Goal: Information Seeking & Learning: Learn about a topic

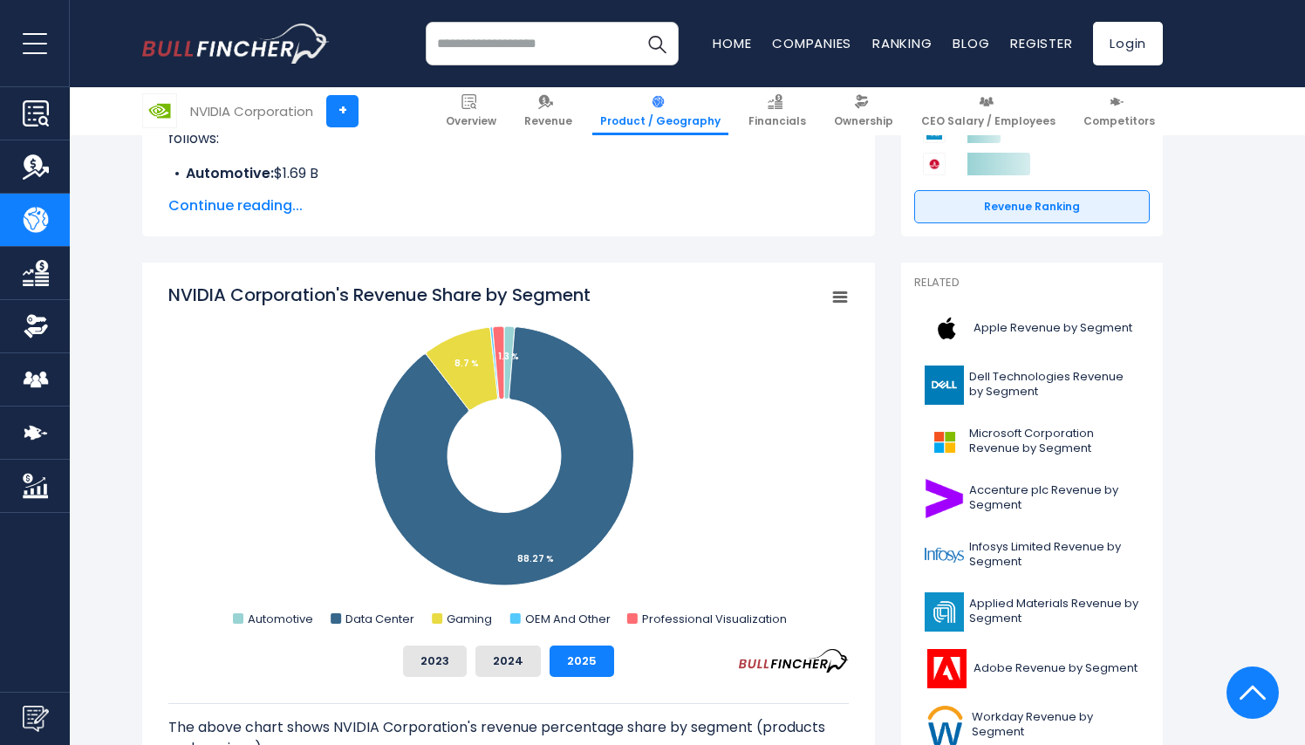
scroll to position [350, 0]
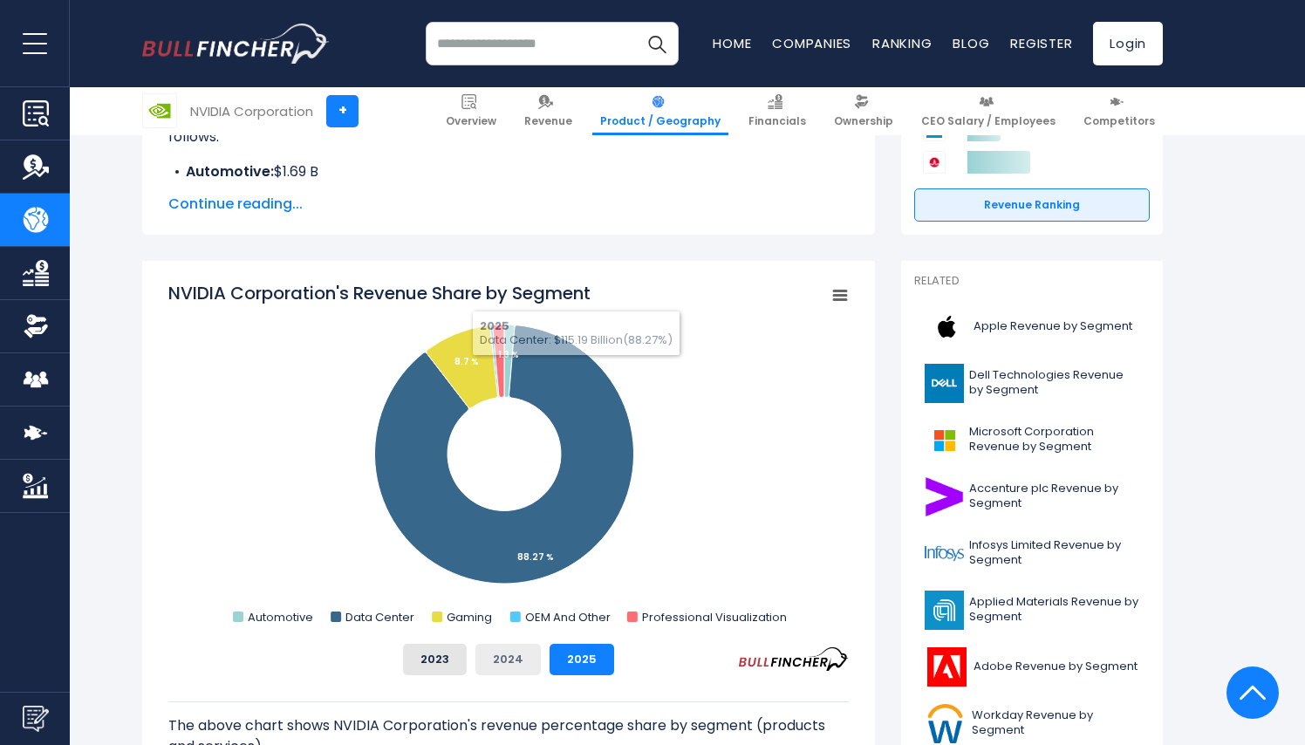
click at [524, 658] on button "2024" at bounding box center [507, 659] width 65 height 31
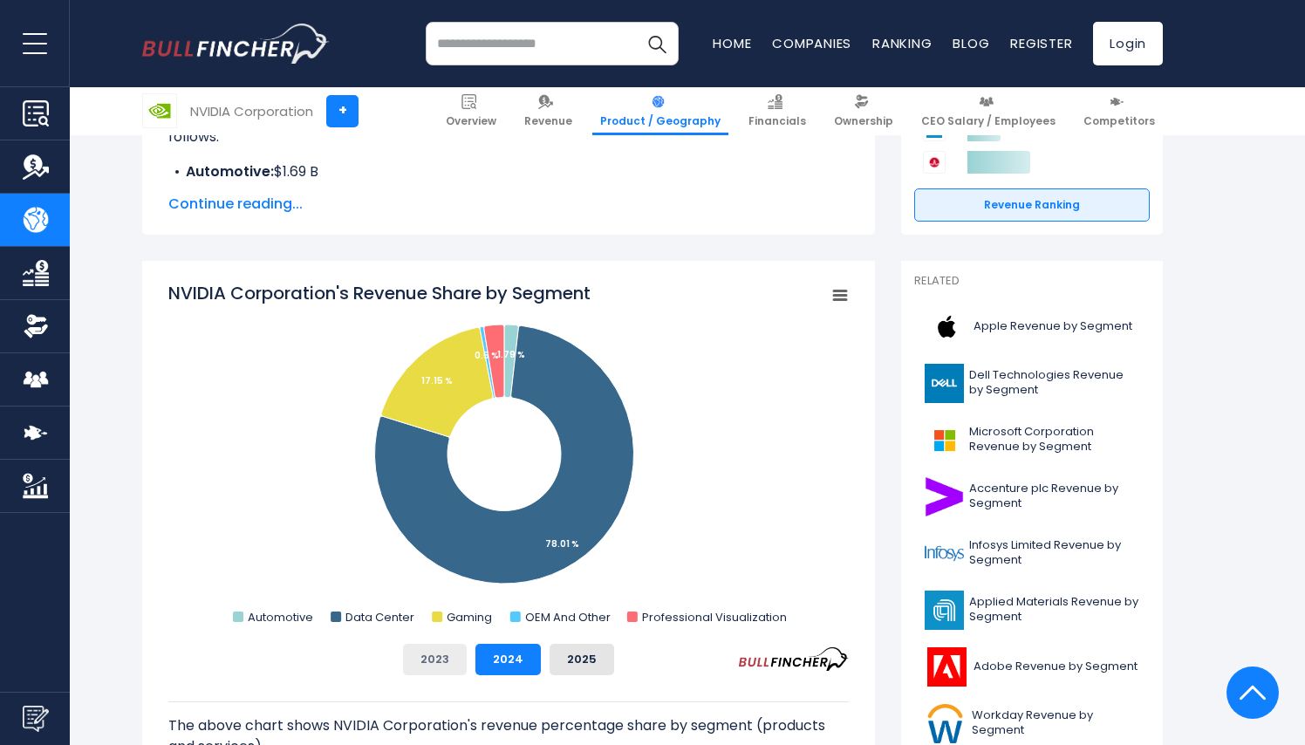
click at [432, 659] on button "2023" at bounding box center [435, 659] width 64 height 31
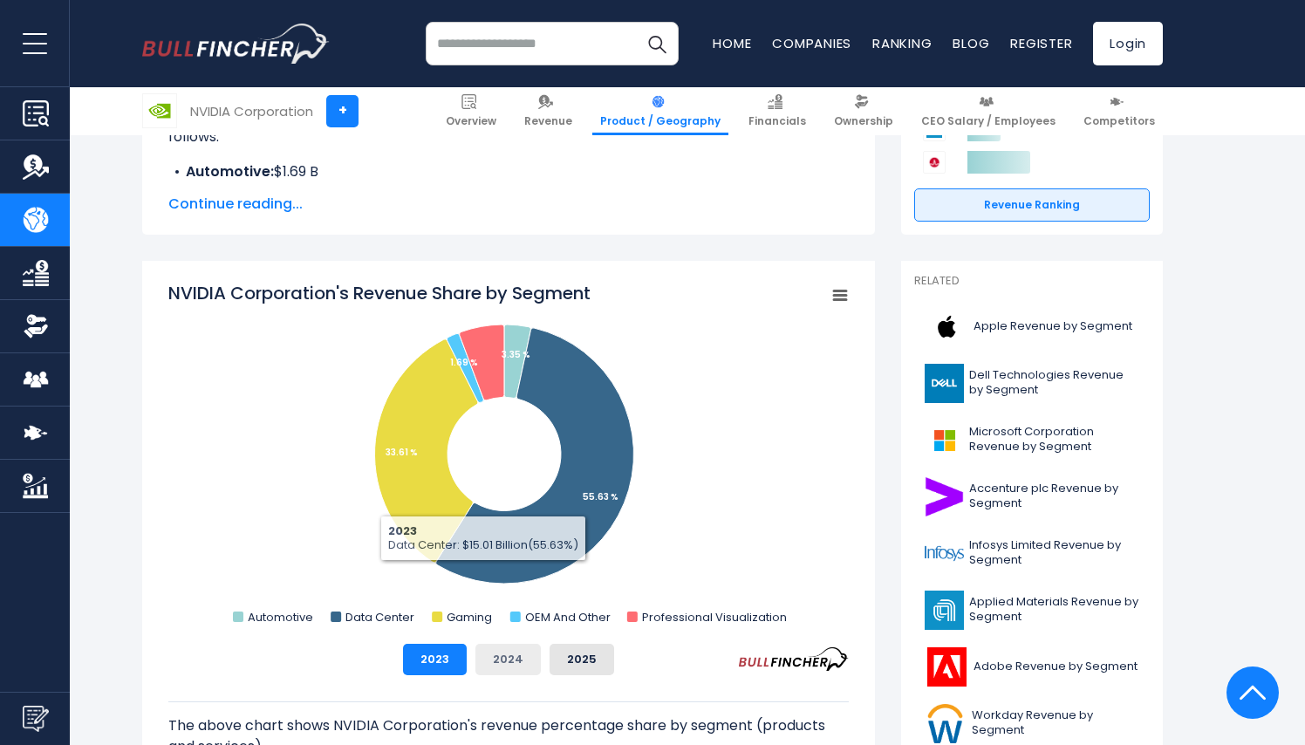
click at [503, 662] on button "2024" at bounding box center [507, 659] width 65 height 31
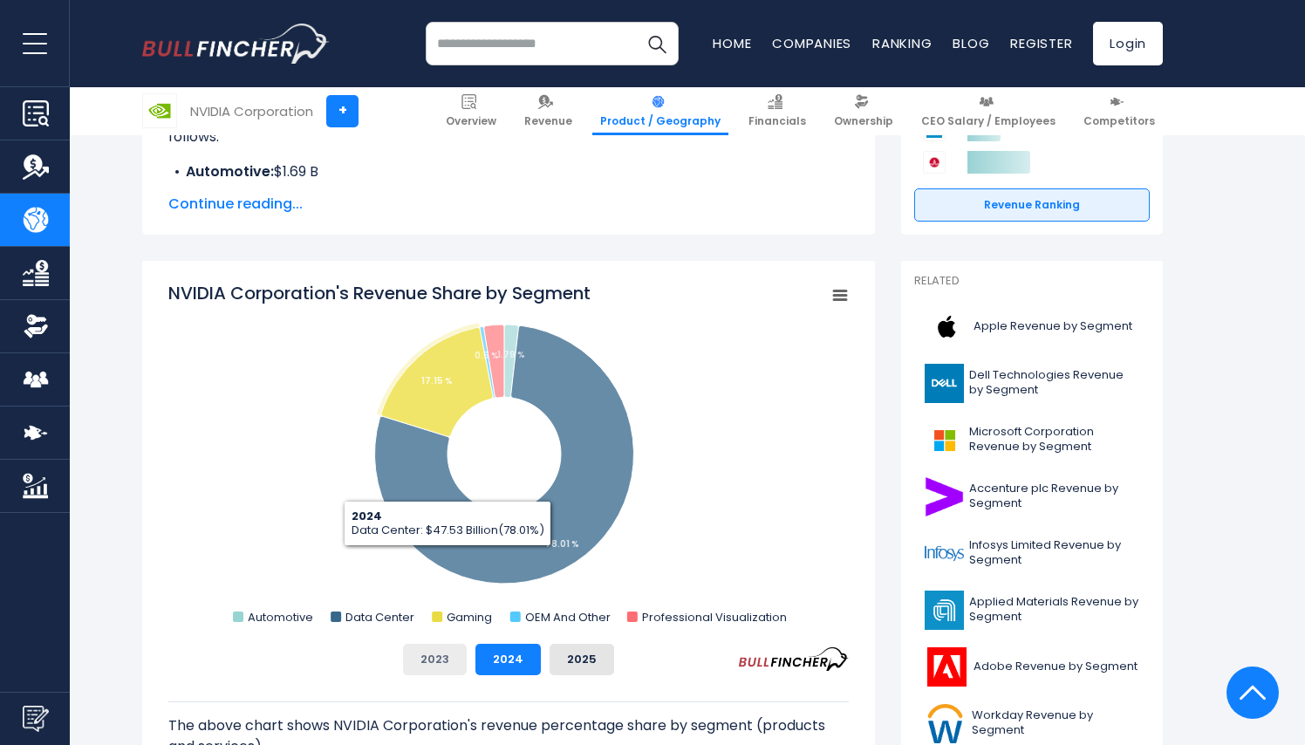
click at [420, 650] on button "2023" at bounding box center [435, 659] width 64 height 31
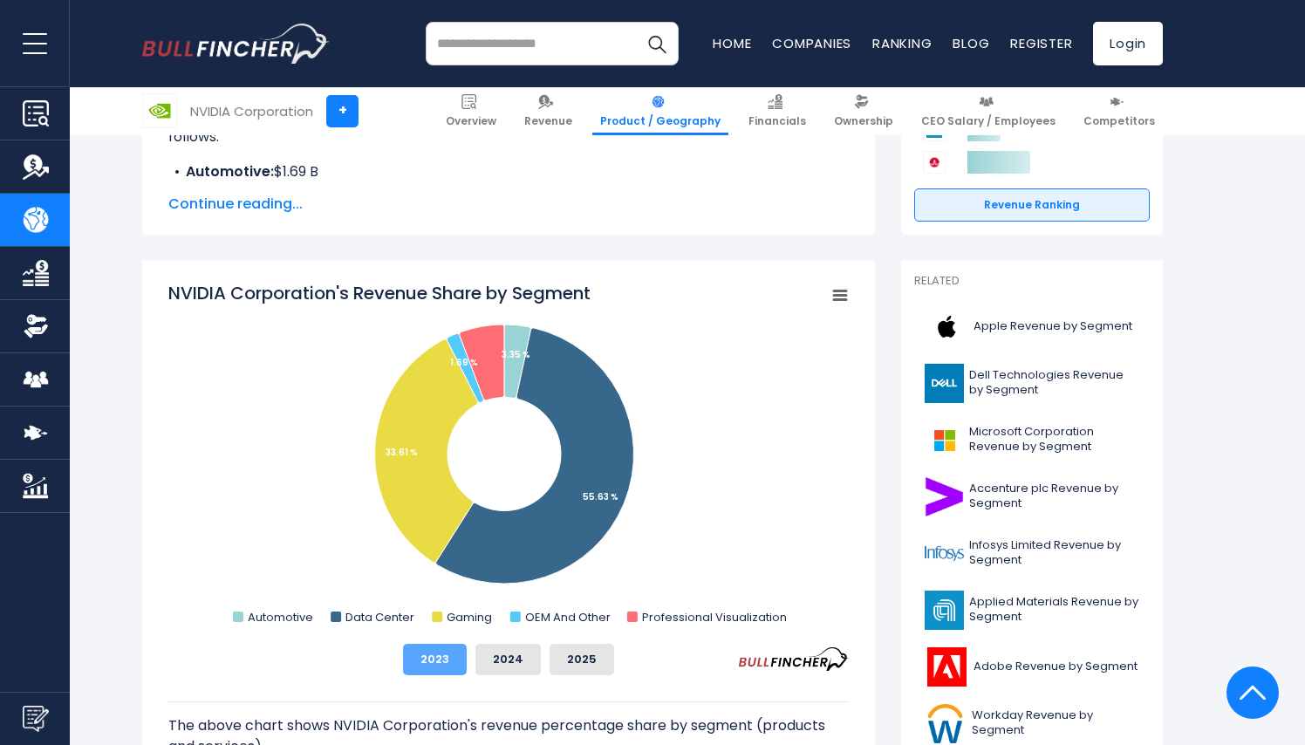
click at [446, 662] on button "2023" at bounding box center [435, 659] width 64 height 31
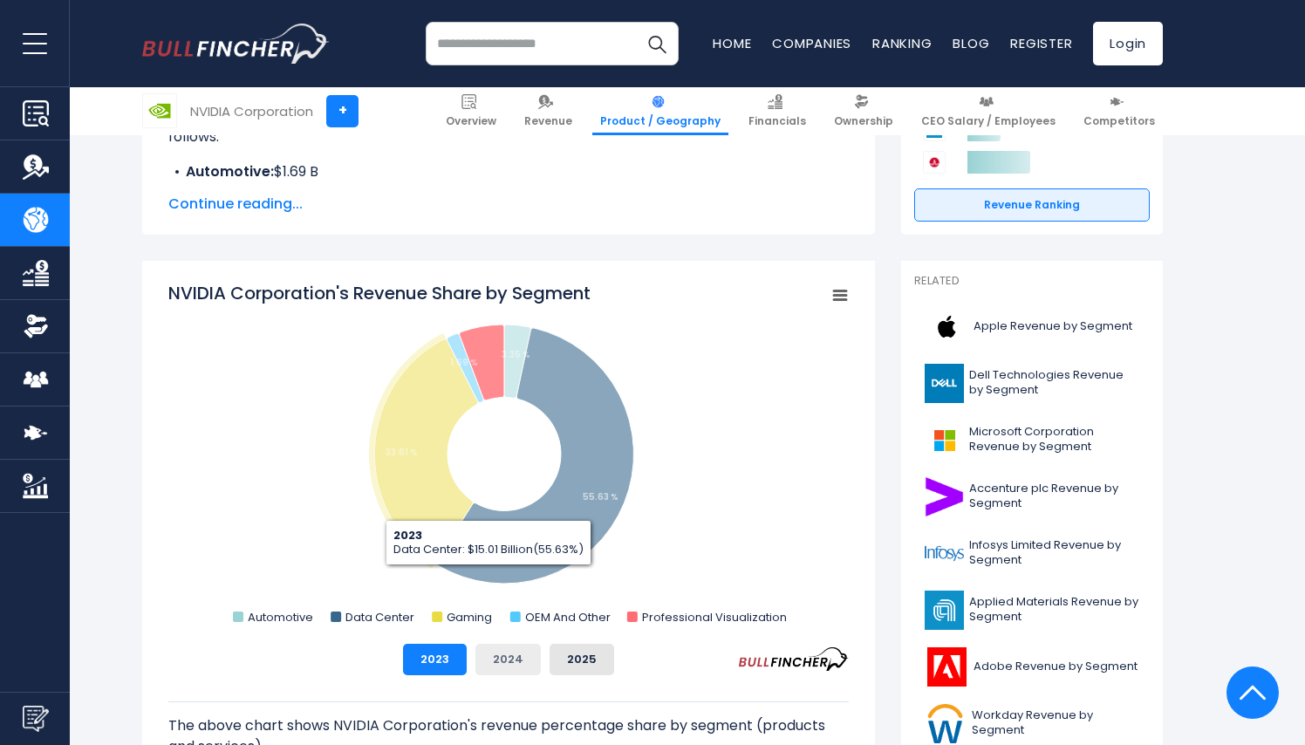
click at [495, 658] on button "2024" at bounding box center [507, 659] width 65 height 31
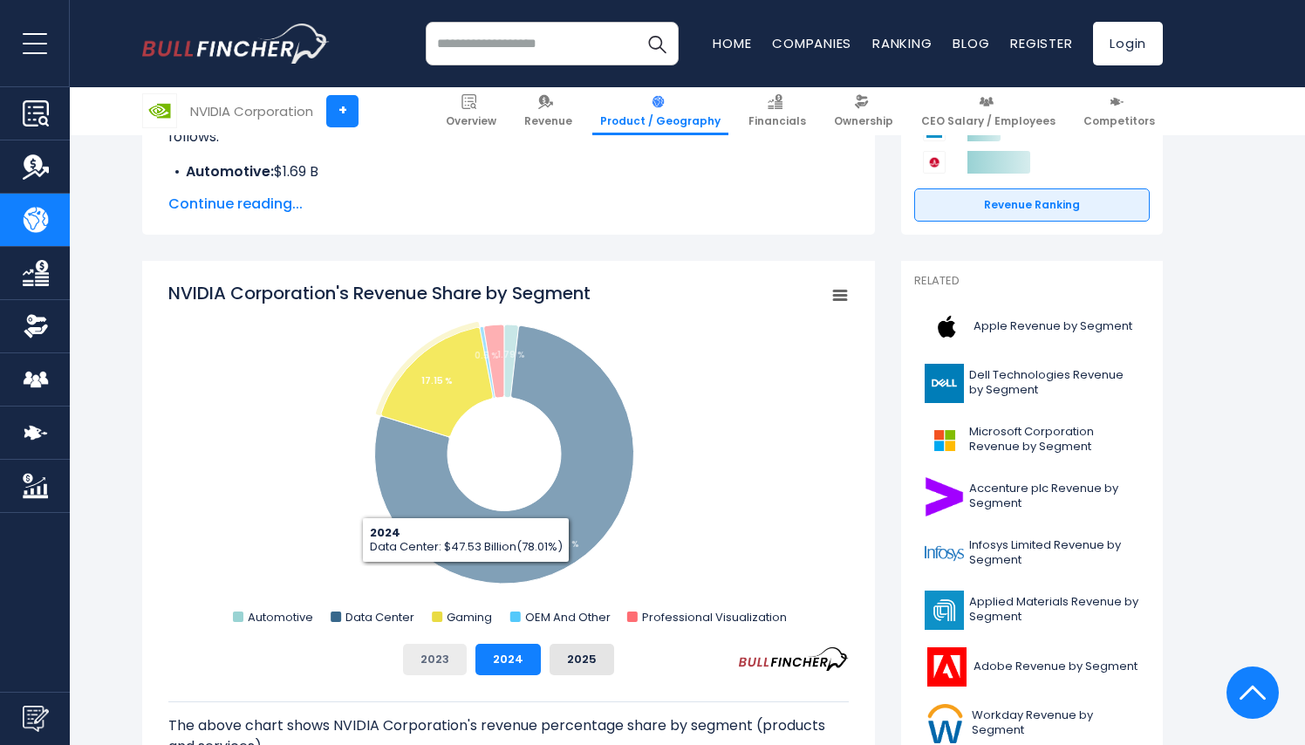
click at [448, 652] on button "2023" at bounding box center [435, 659] width 64 height 31
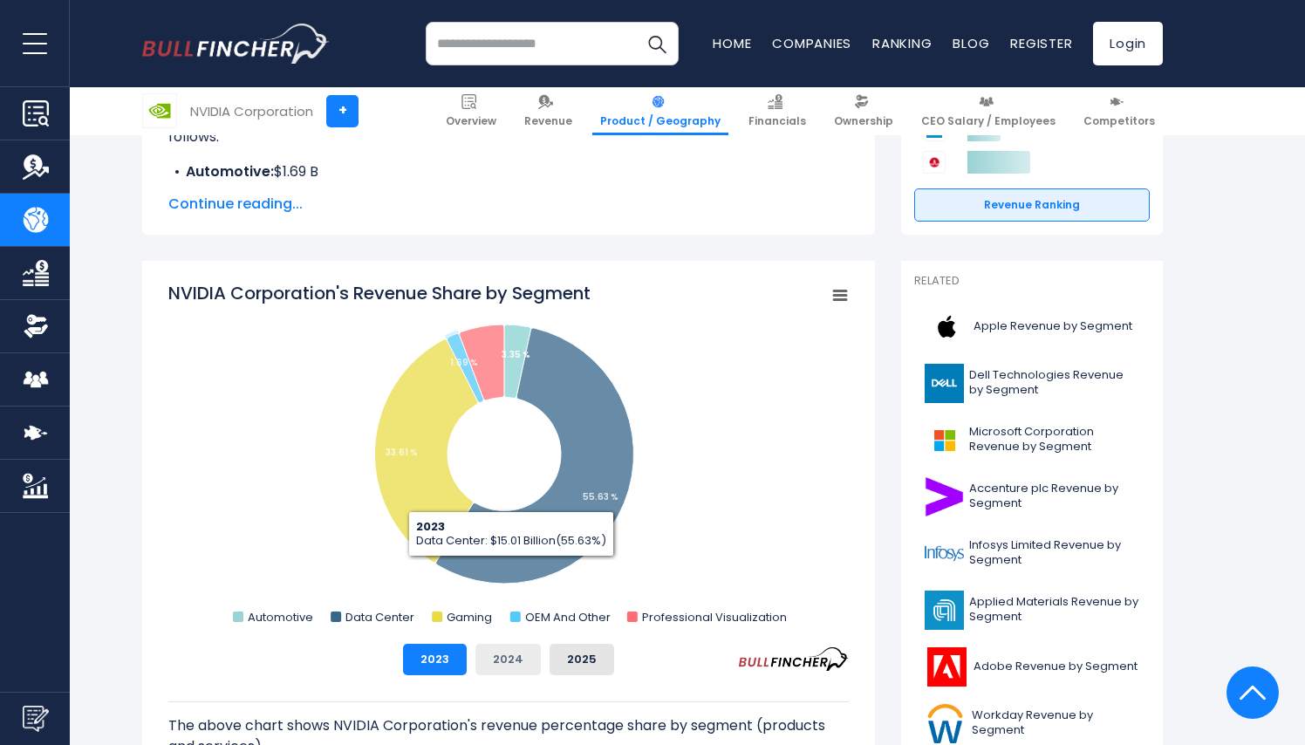
click at [505, 661] on button "2024" at bounding box center [507, 659] width 65 height 31
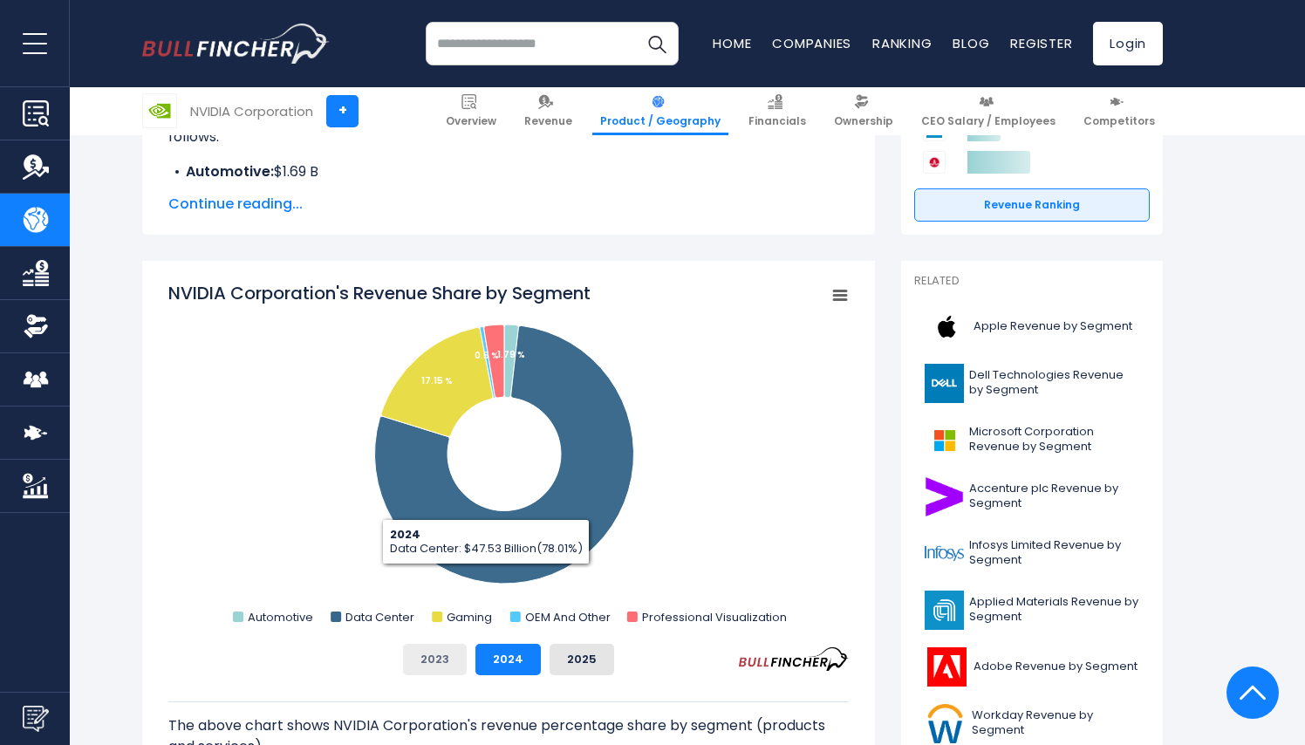
click at [442, 655] on button "2023" at bounding box center [435, 659] width 64 height 31
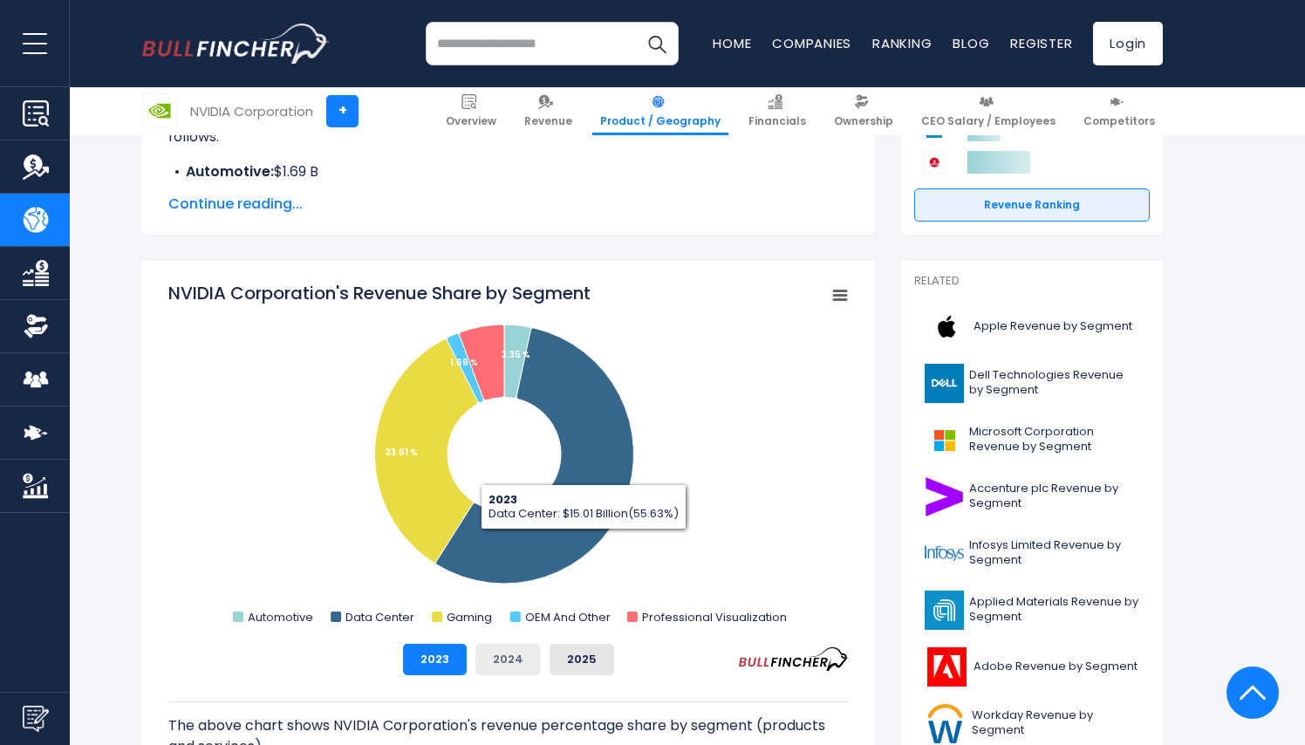
click at [512, 655] on button "2024" at bounding box center [507, 659] width 65 height 31
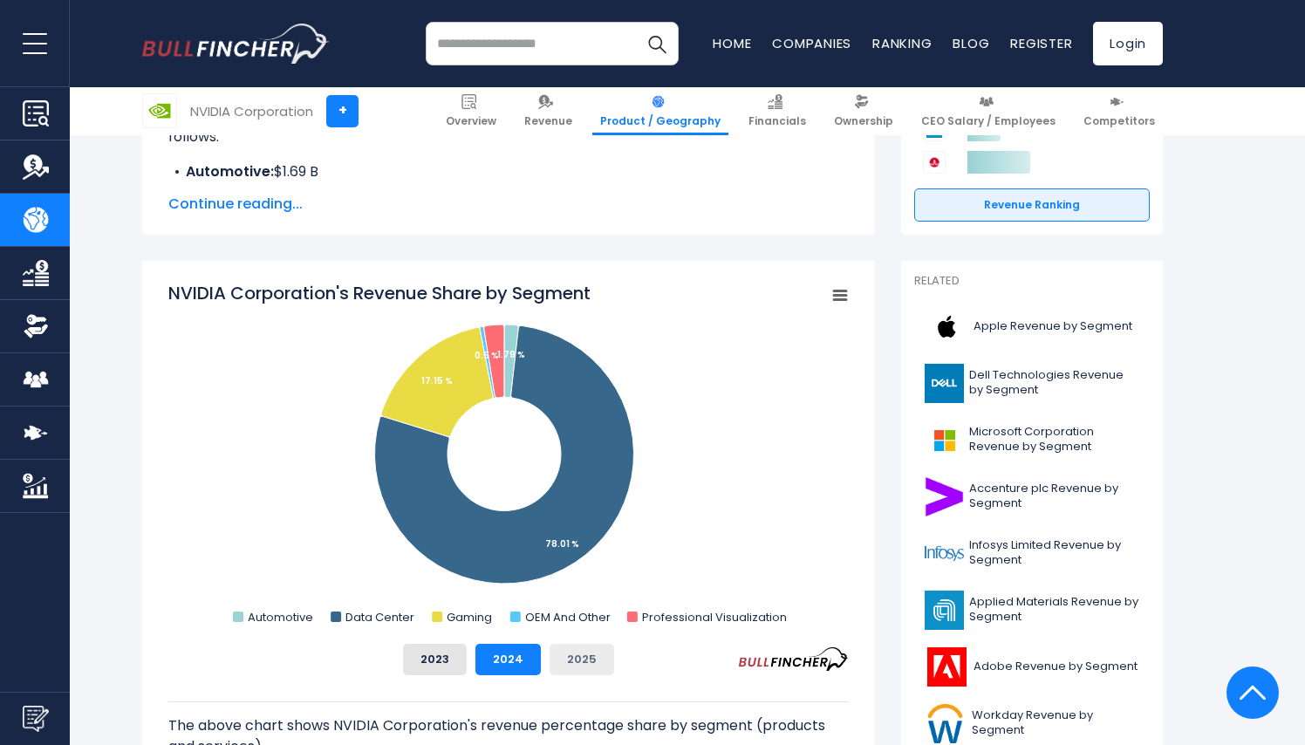
click at [592, 662] on button "2025" at bounding box center [582, 659] width 65 height 31
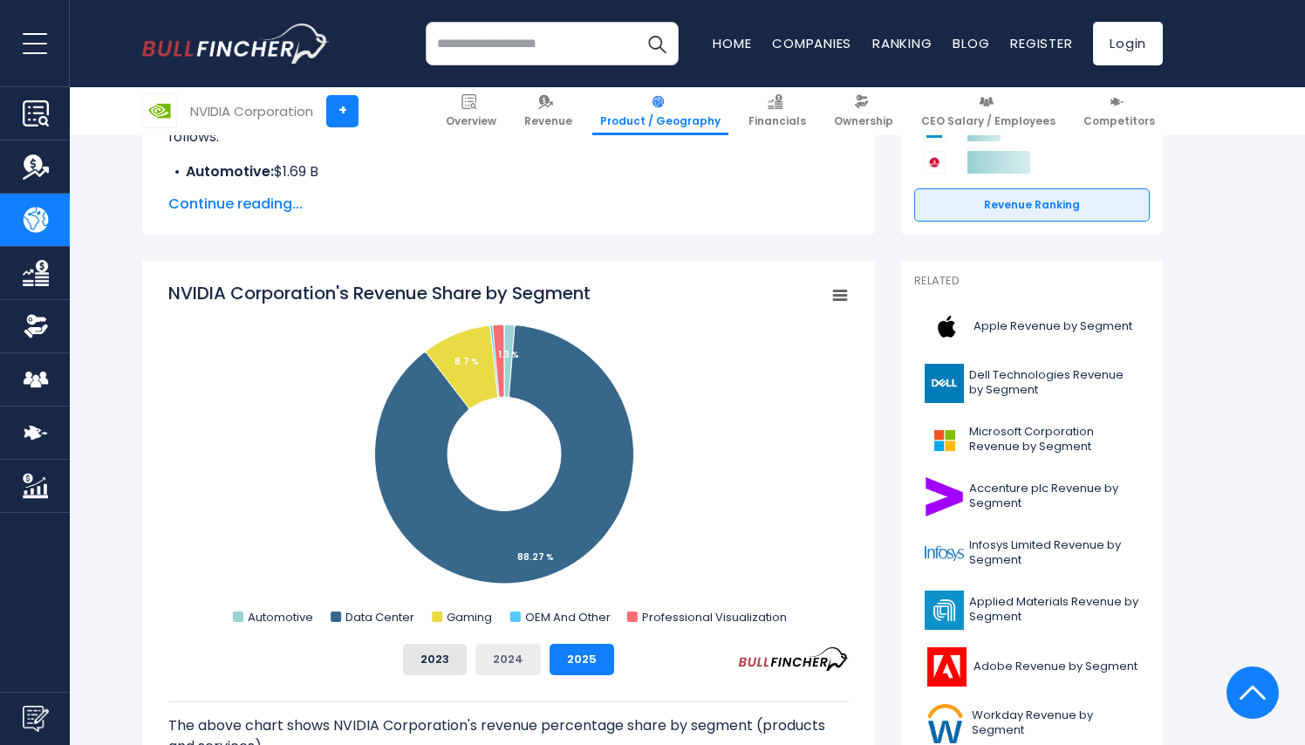
click at [514, 661] on button "2024" at bounding box center [507, 659] width 65 height 31
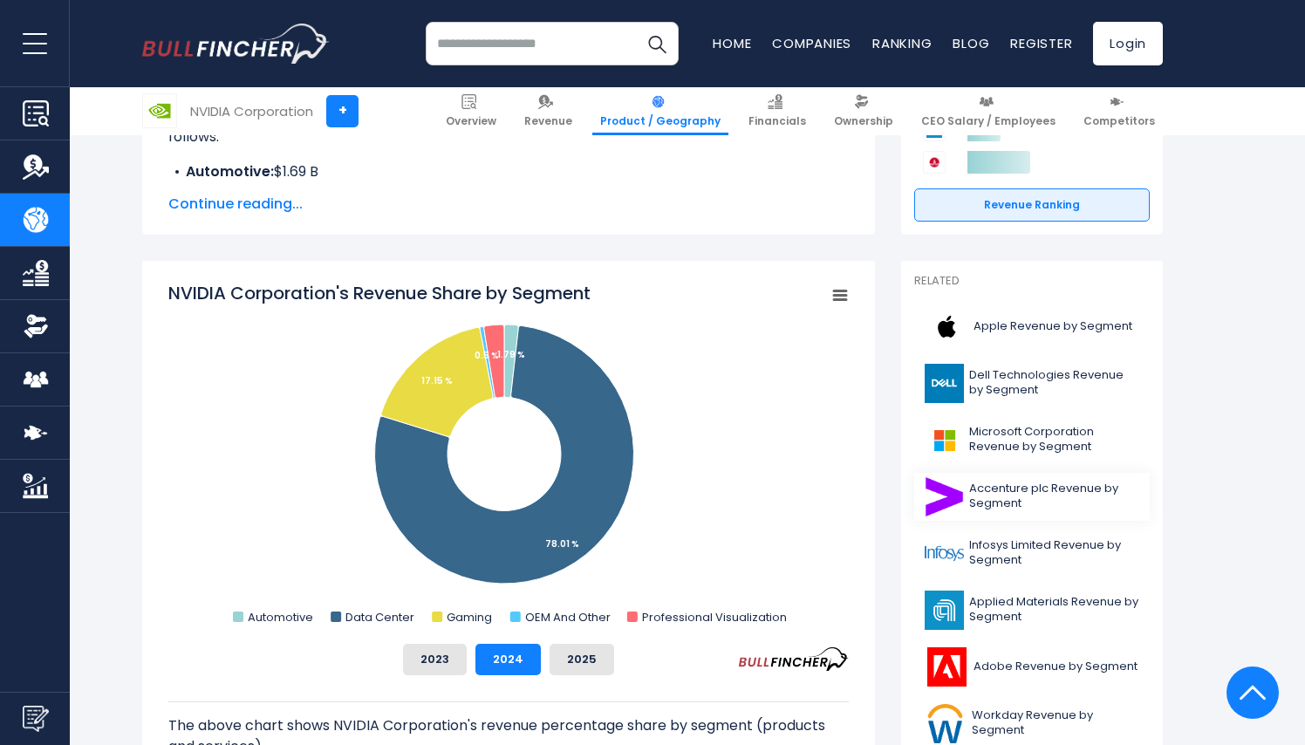
click at [1068, 473] on link "Accenture plc Revenue by Segment" at bounding box center [1032, 497] width 236 height 48
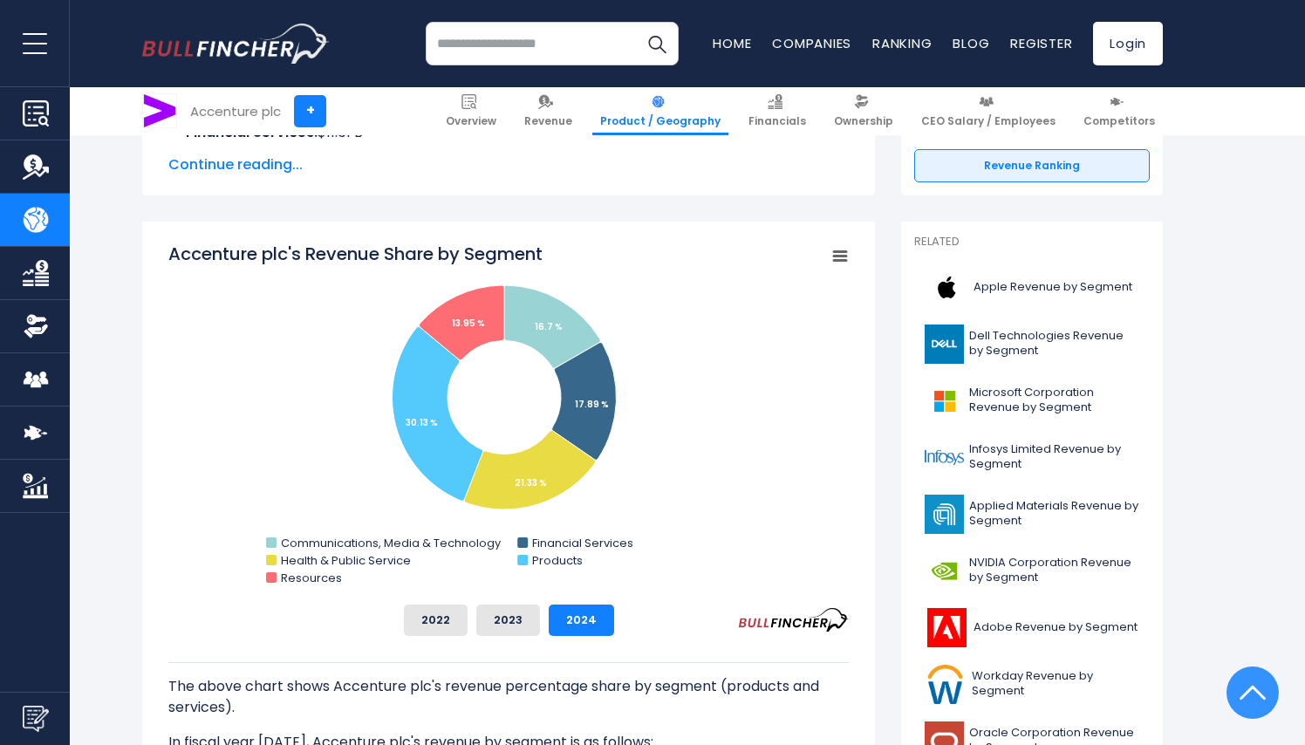
scroll to position [427, 0]
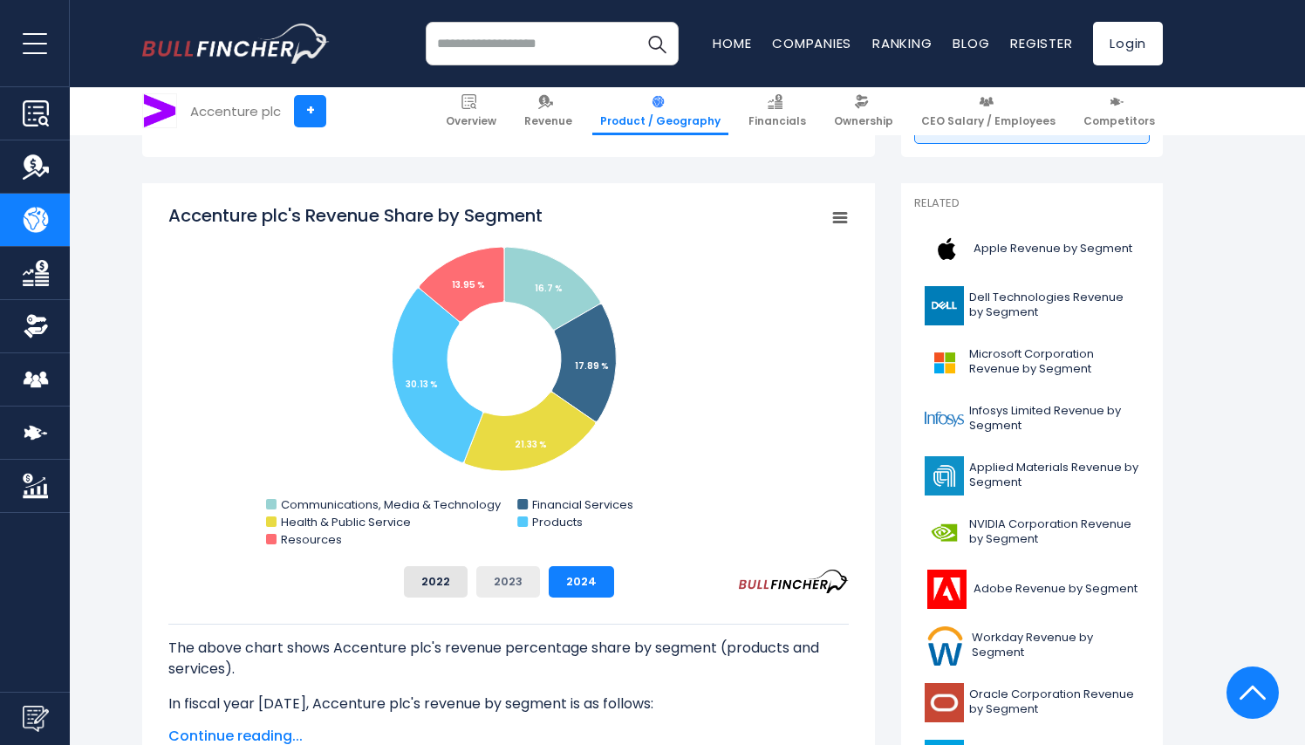
click at [502, 587] on button "2023" at bounding box center [508, 581] width 64 height 31
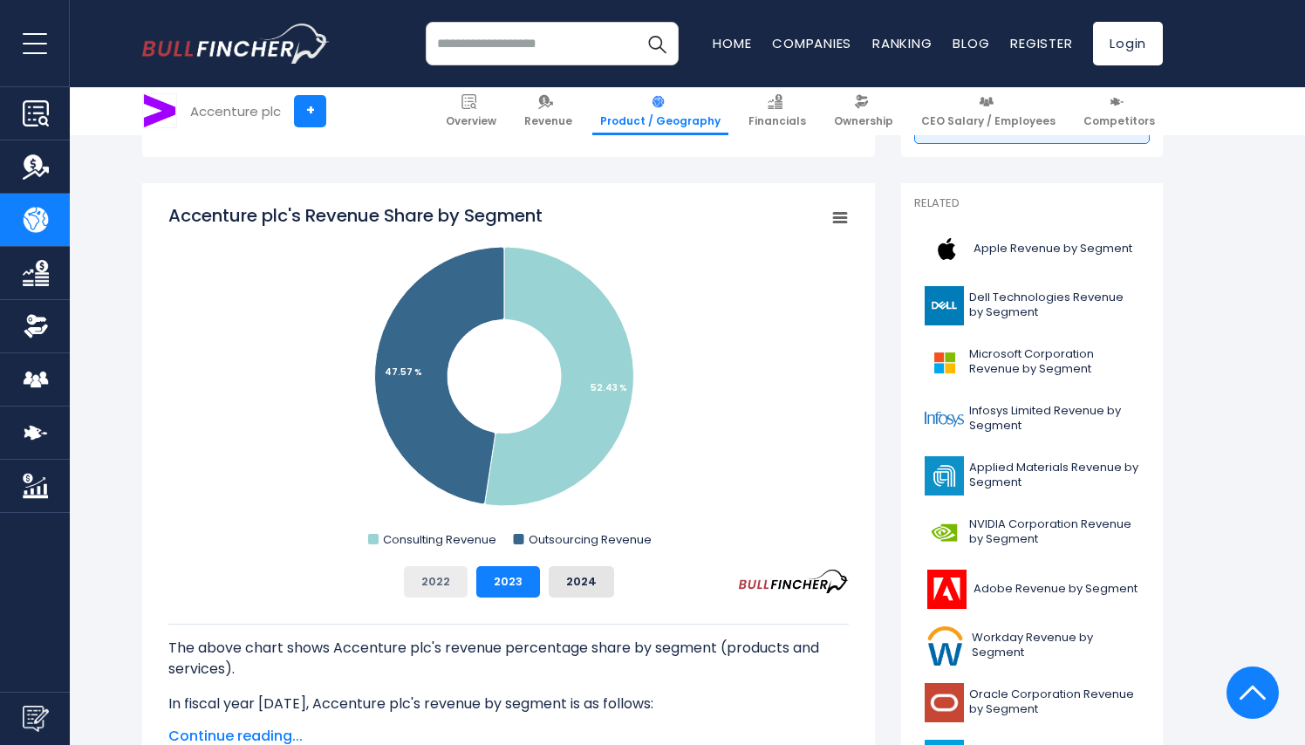
click at [457, 583] on button "2022" at bounding box center [436, 581] width 64 height 31
click at [522, 577] on button "2023" at bounding box center [508, 581] width 64 height 31
click at [596, 577] on button "2024" at bounding box center [581, 581] width 65 height 31
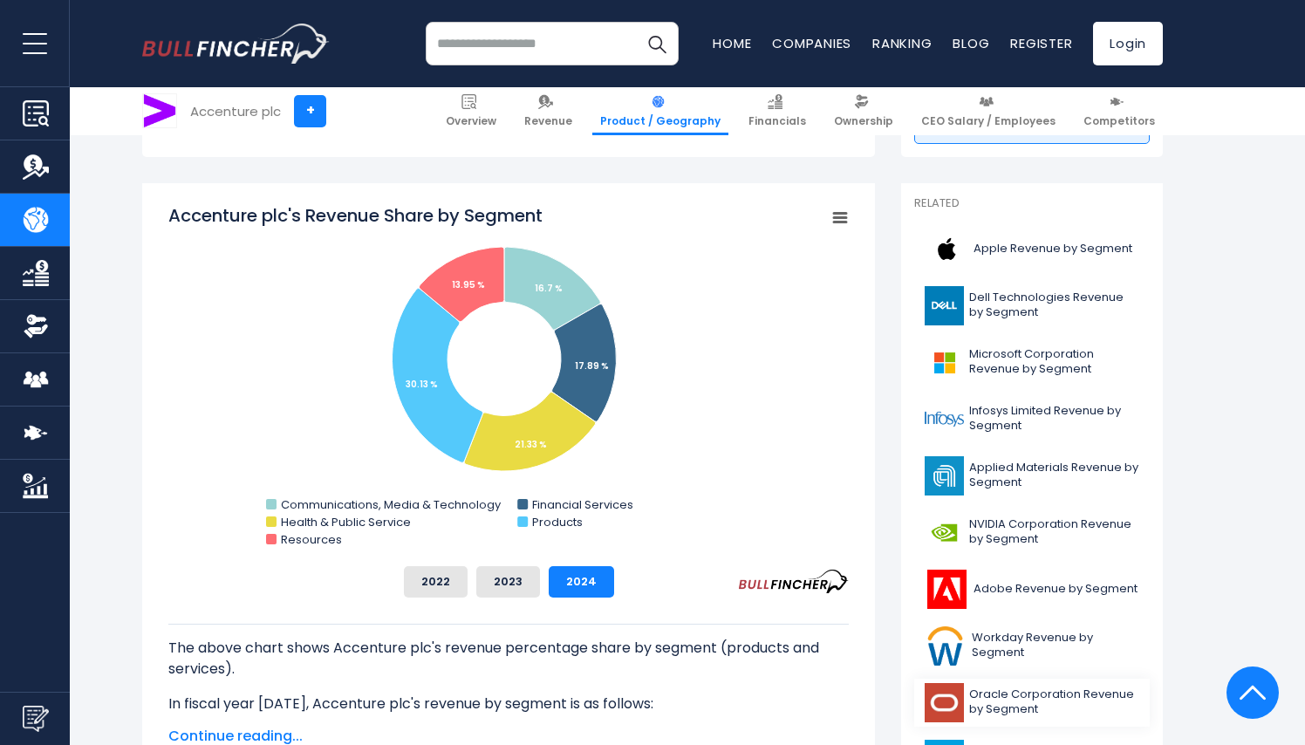
click at [1012, 693] on span "Oracle Corporation Revenue by Segment" at bounding box center [1054, 702] width 170 height 30
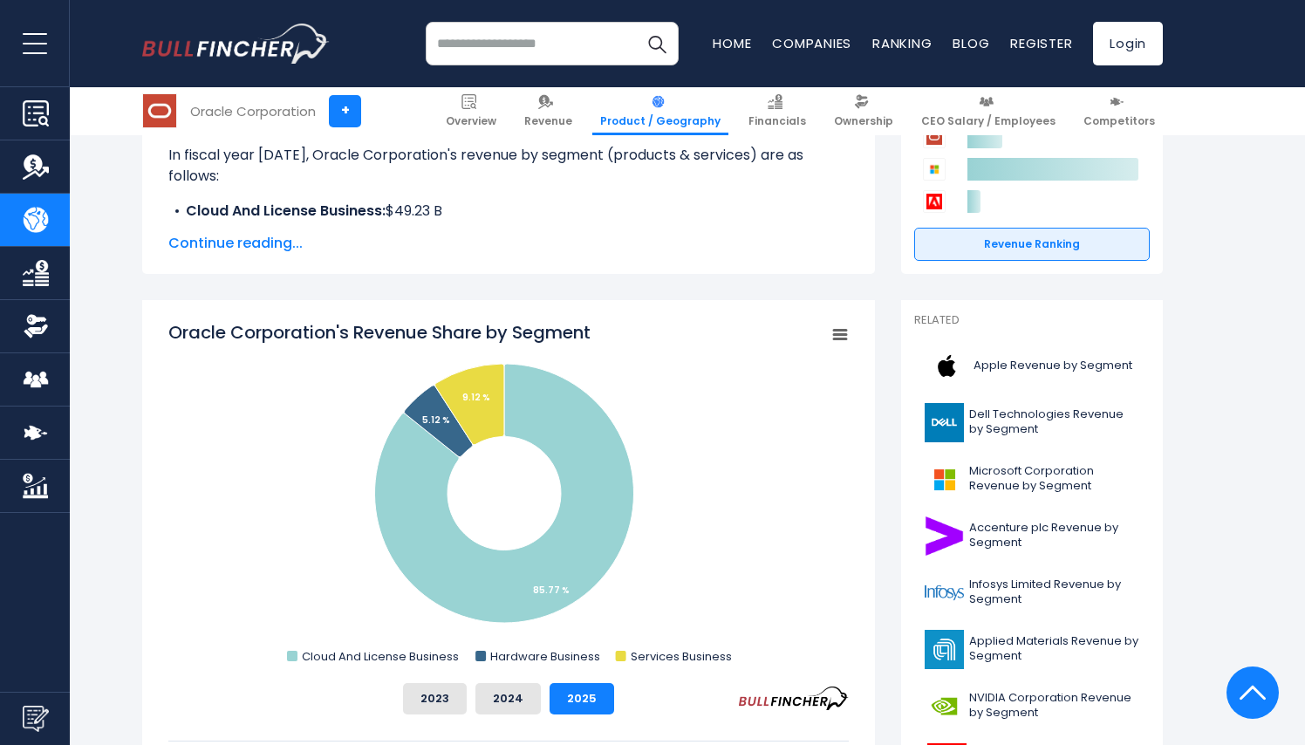
scroll to position [311, 0]
click at [524, 692] on button "2024" at bounding box center [507, 697] width 65 height 31
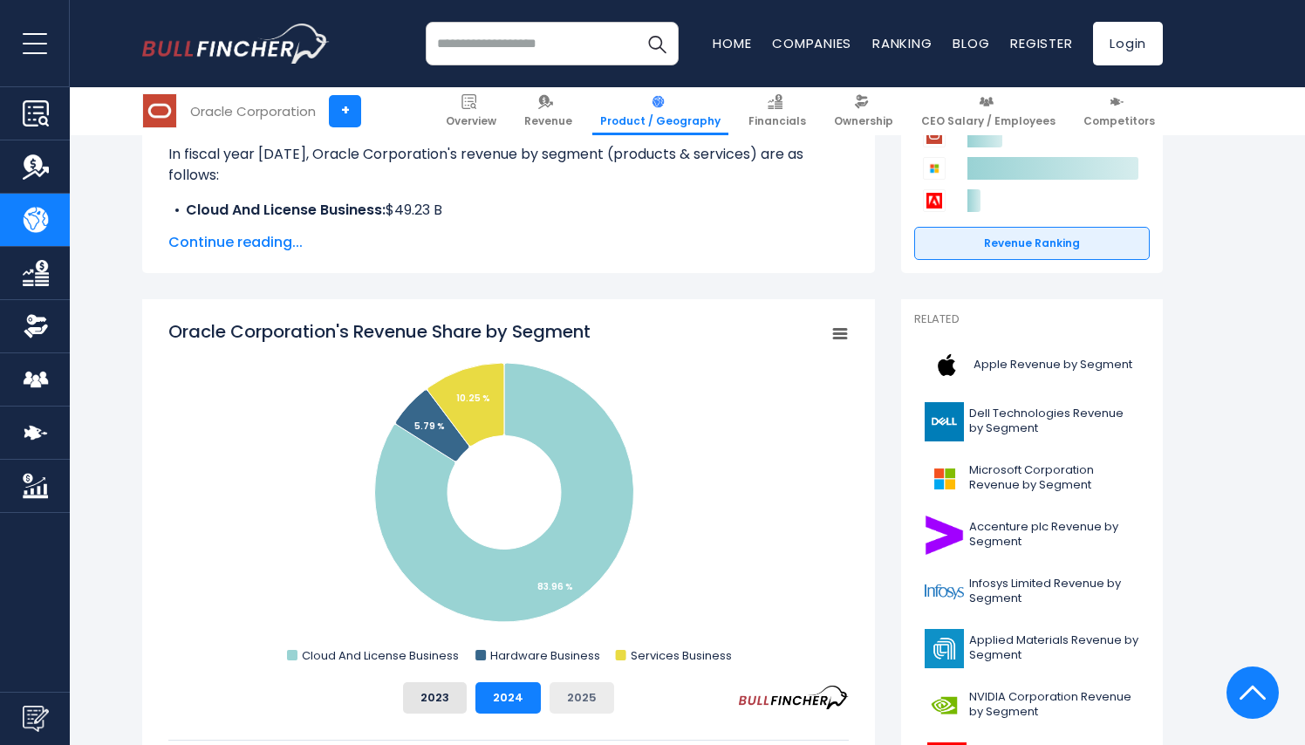
click at [558, 699] on button "2025" at bounding box center [582, 697] width 65 height 31
click at [512, 693] on button "2024" at bounding box center [507, 697] width 65 height 31
click at [592, 692] on button "2025" at bounding box center [582, 697] width 65 height 31
click at [516, 689] on button "2024" at bounding box center [507, 697] width 65 height 31
click at [443, 696] on button "2023" at bounding box center [435, 697] width 64 height 31
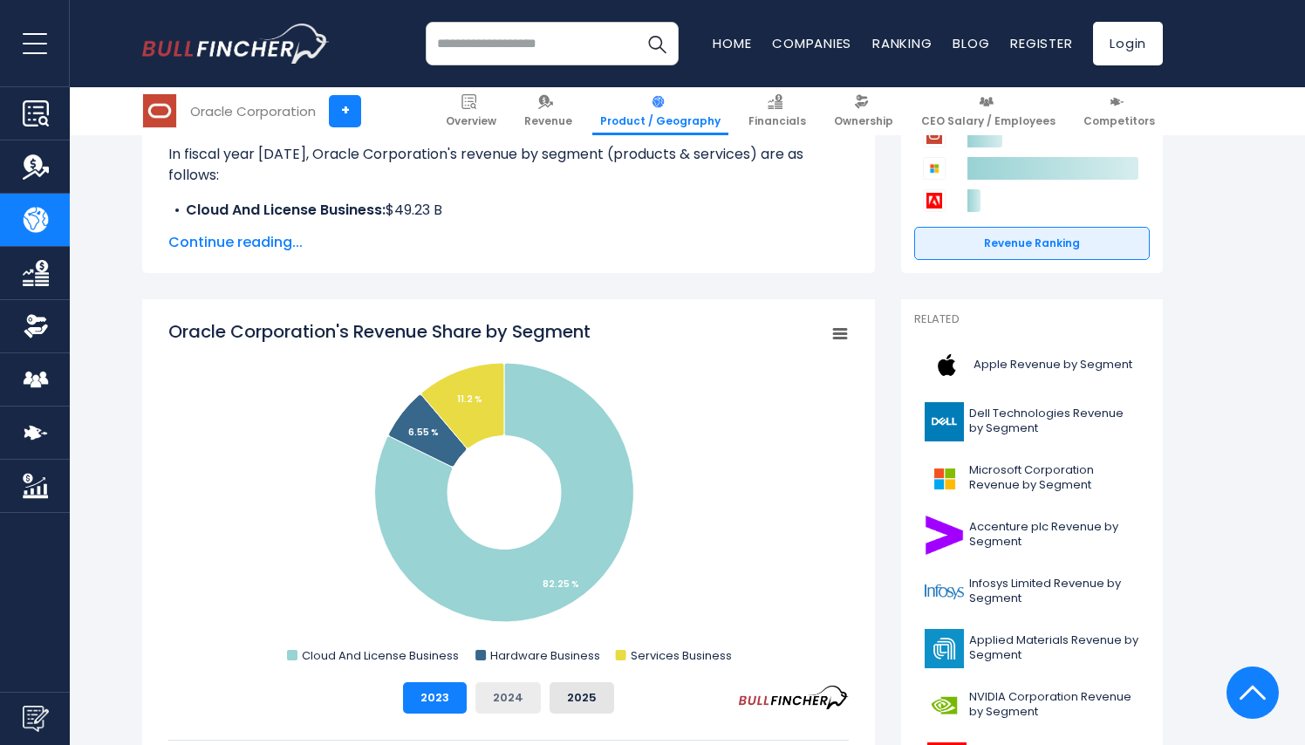
click at [511, 697] on button "2024" at bounding box center [507, 697] width 65 height 31
click at [571, 693] on button "2025" at bounding box center [582, 697] width 65 height 31
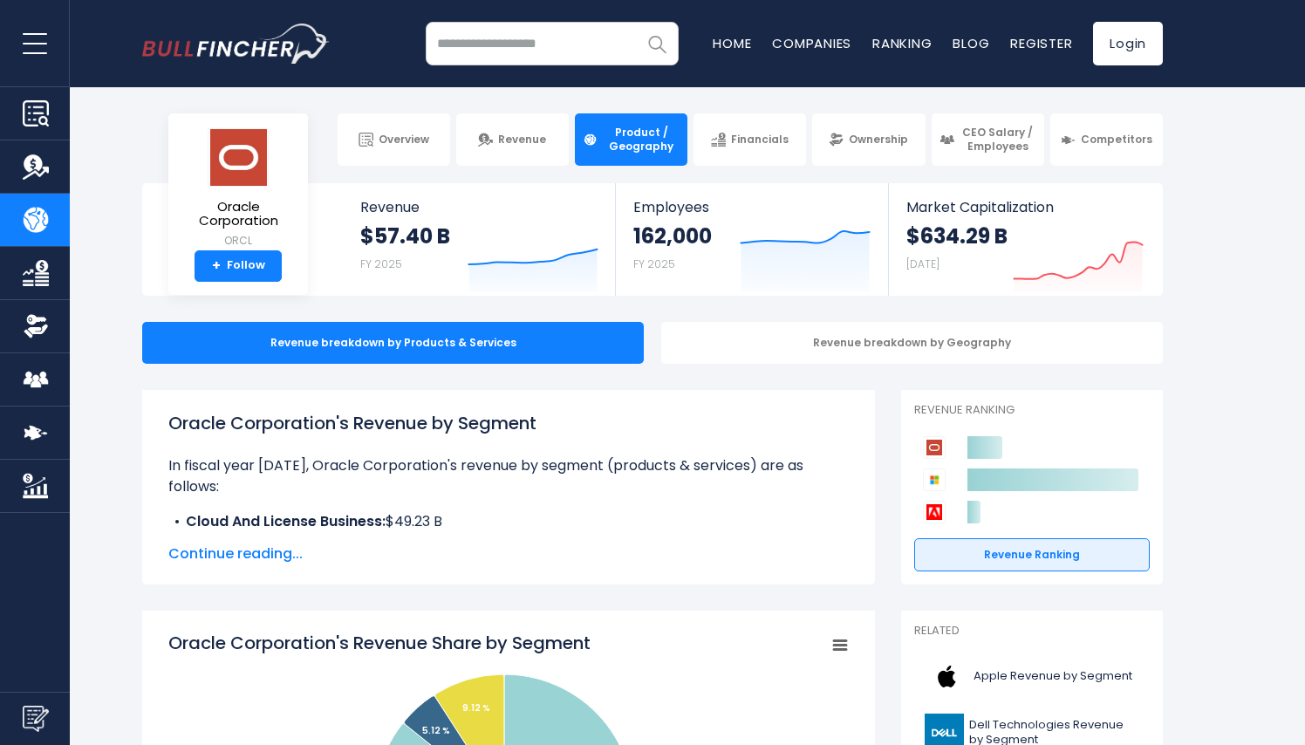
scroll to position [0, 0]
click at [546, 23] on input "search" at bounding box center [552, 44] width 253 height 44
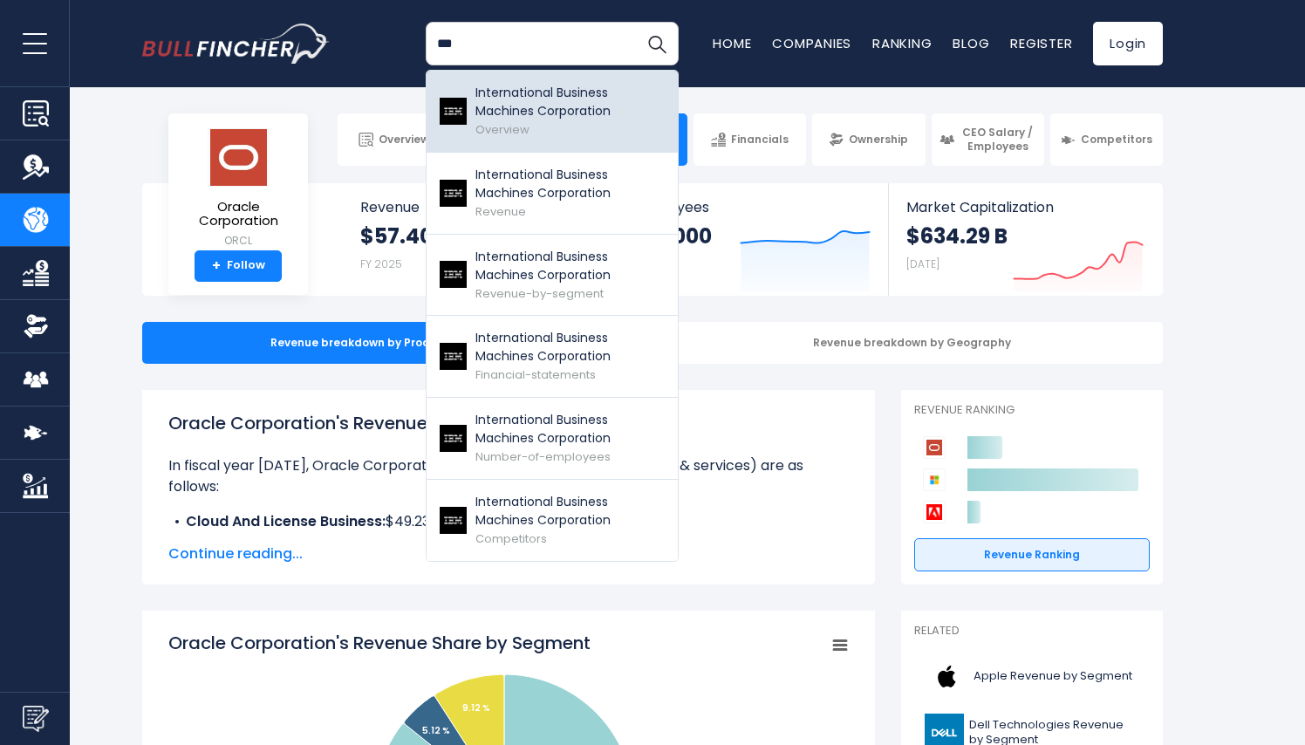
type input "***"
click at [544, 93] on p "International Business Machines Corporation" at bounding box center [569, 102] width 189 height 37
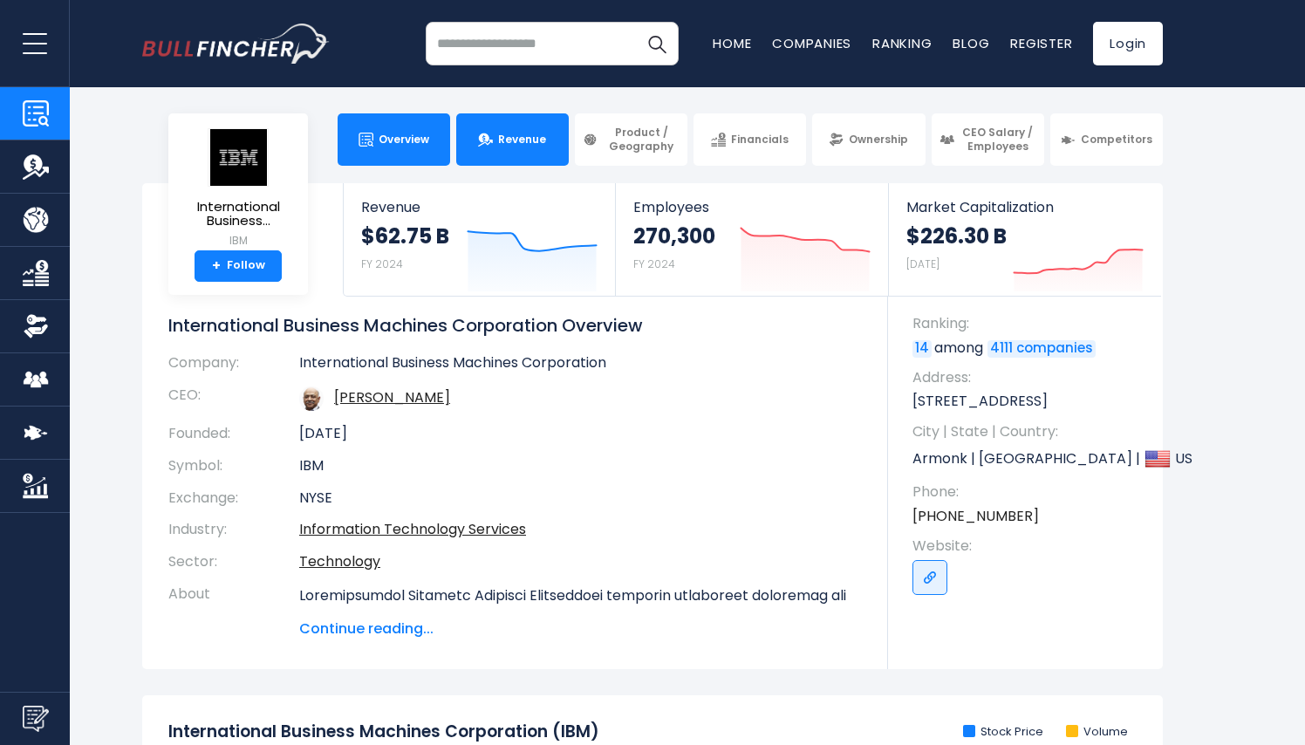
click at [528, 131] on link "Revenue" at bounding box center [512, 139] width 113 height 52
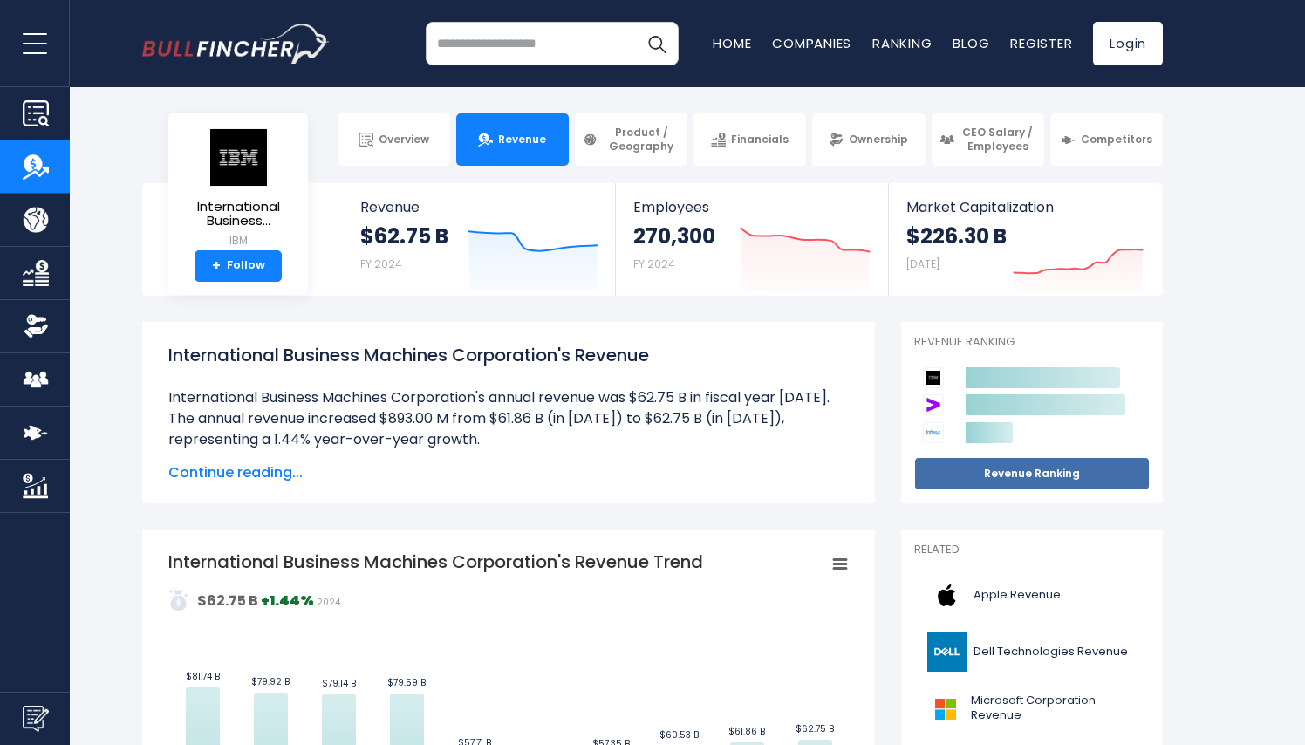
click at [1080, 471] on link "Revenue Ranking" at bounding box center [1032, 473] width 236 height 33
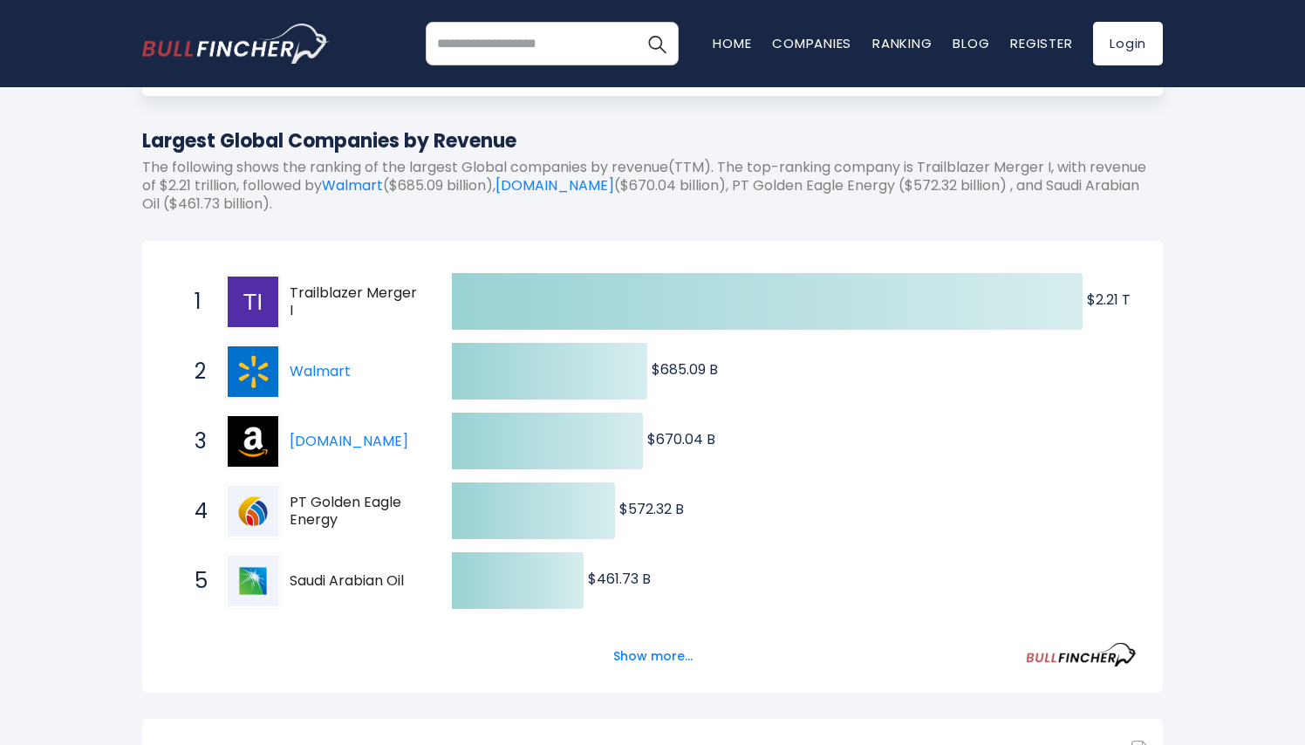
scroll to position [178, 0]
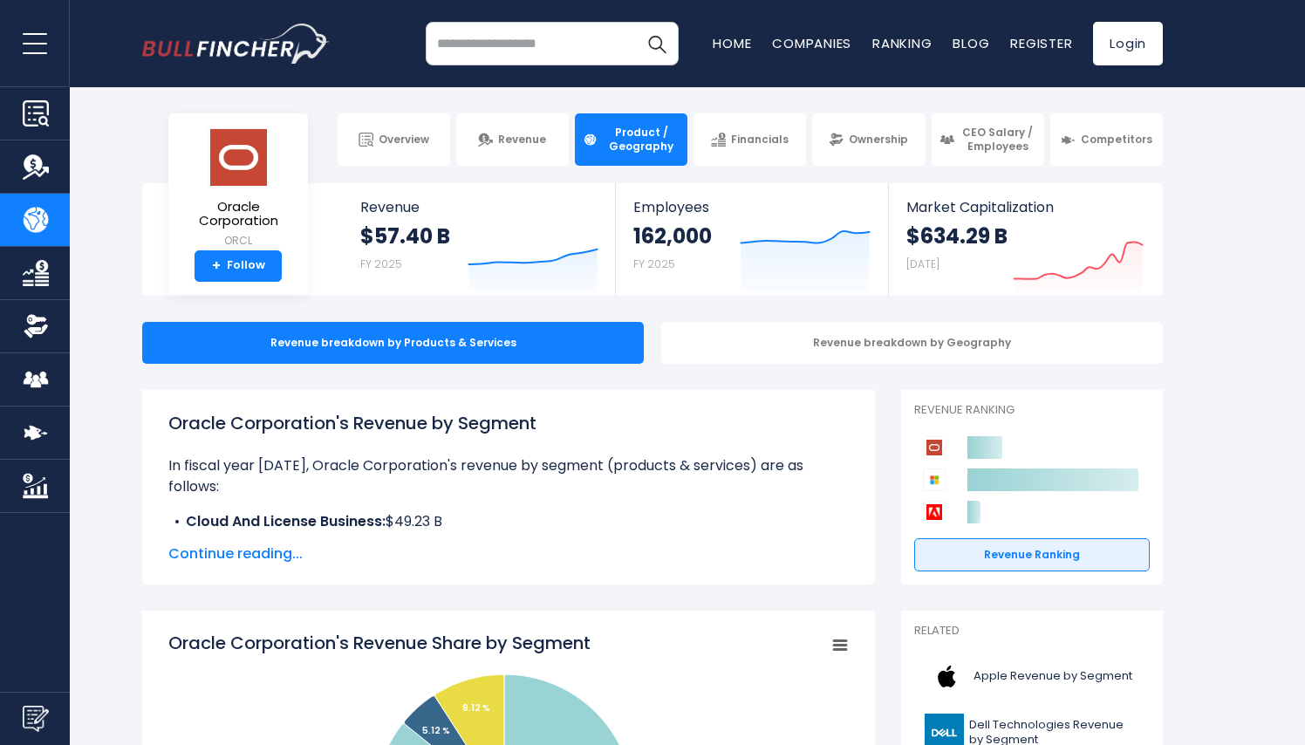
click at [536, 47] on input "search" at bounding box center [552, 44] width 253 height 44
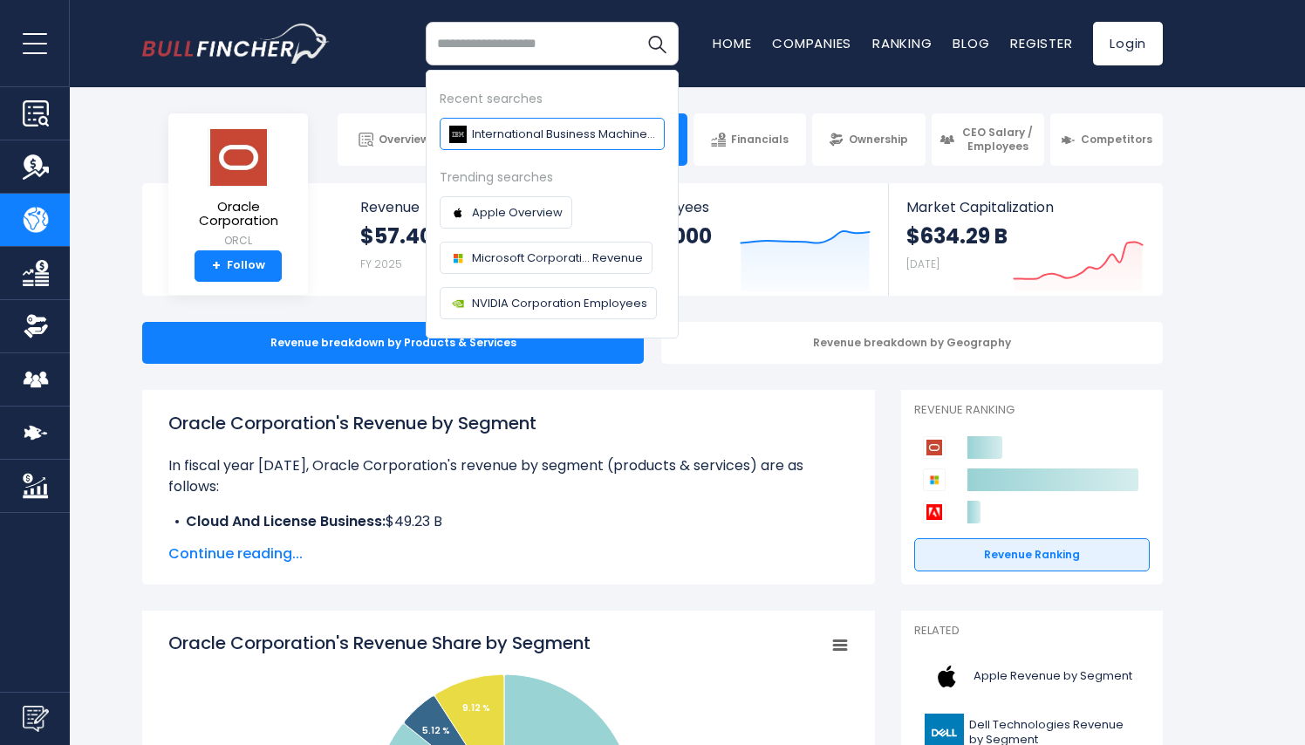
click at [509, 126] on span "International Business Machines Corporation" at bounding box center [563, 134] width 183 height 18
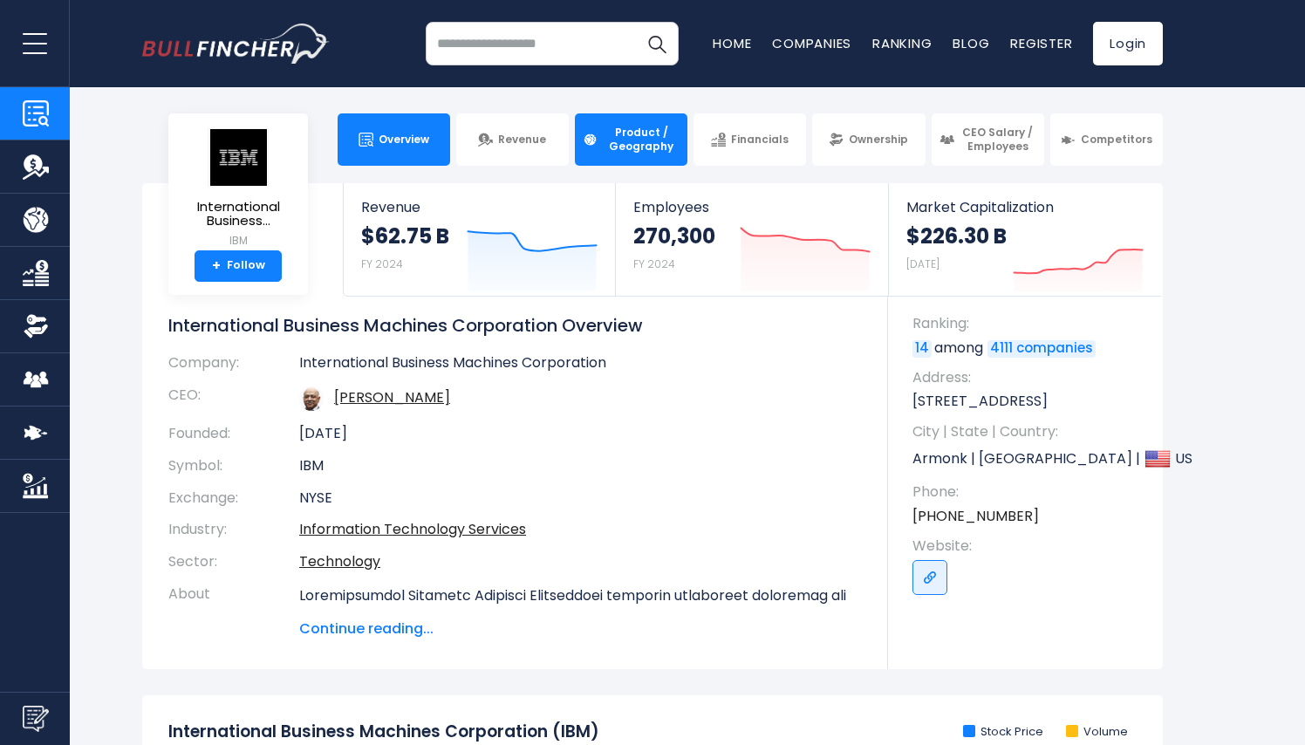
click at [632, 143] on span "Product / Geography" at bounding box center [641, 139] width 77 height 27
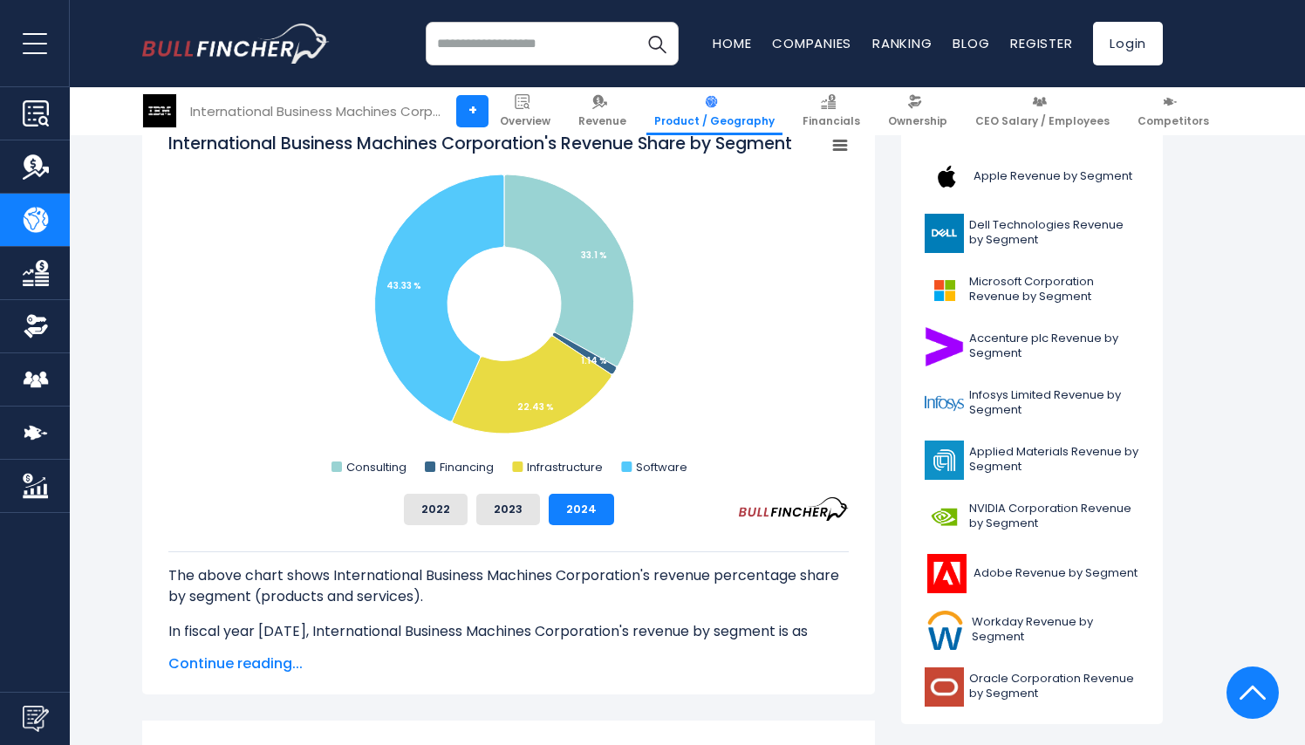
scroll to position [506, 0]
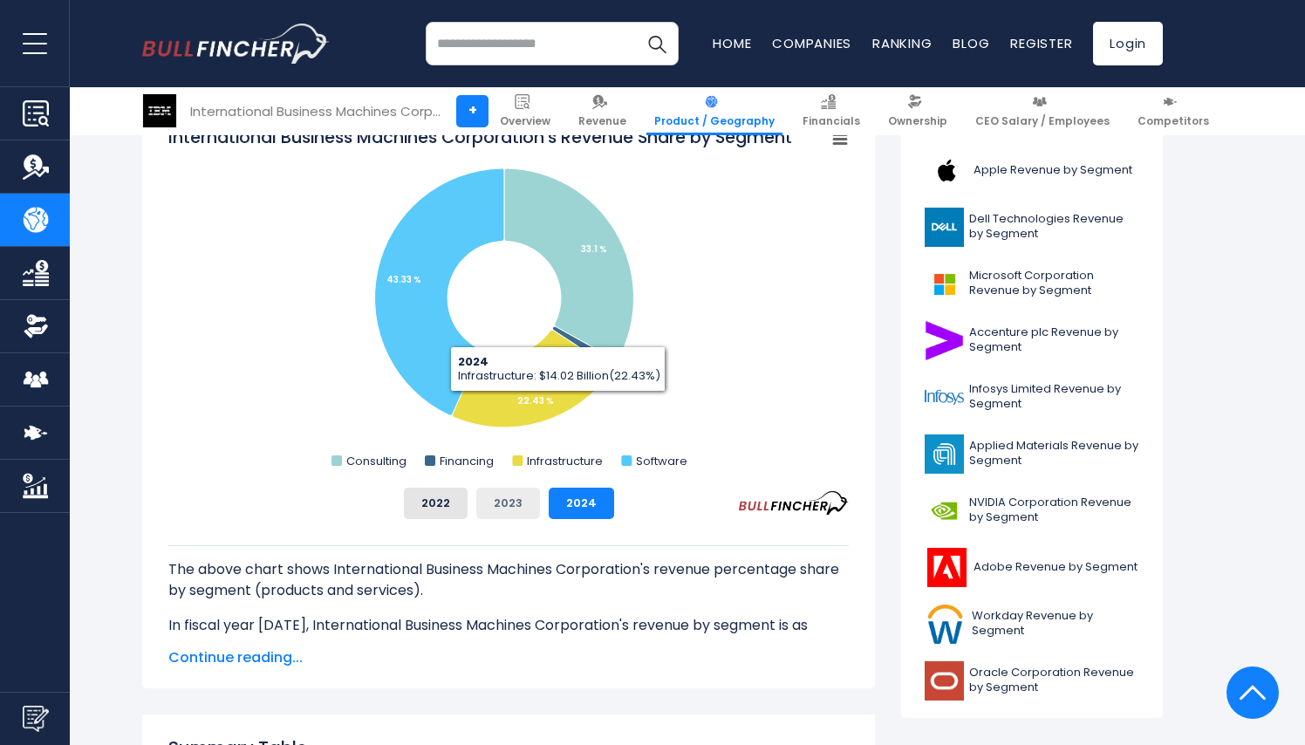
click at [509, 502] on button "2023" at bounding box center [508, 503] width 64 height 31
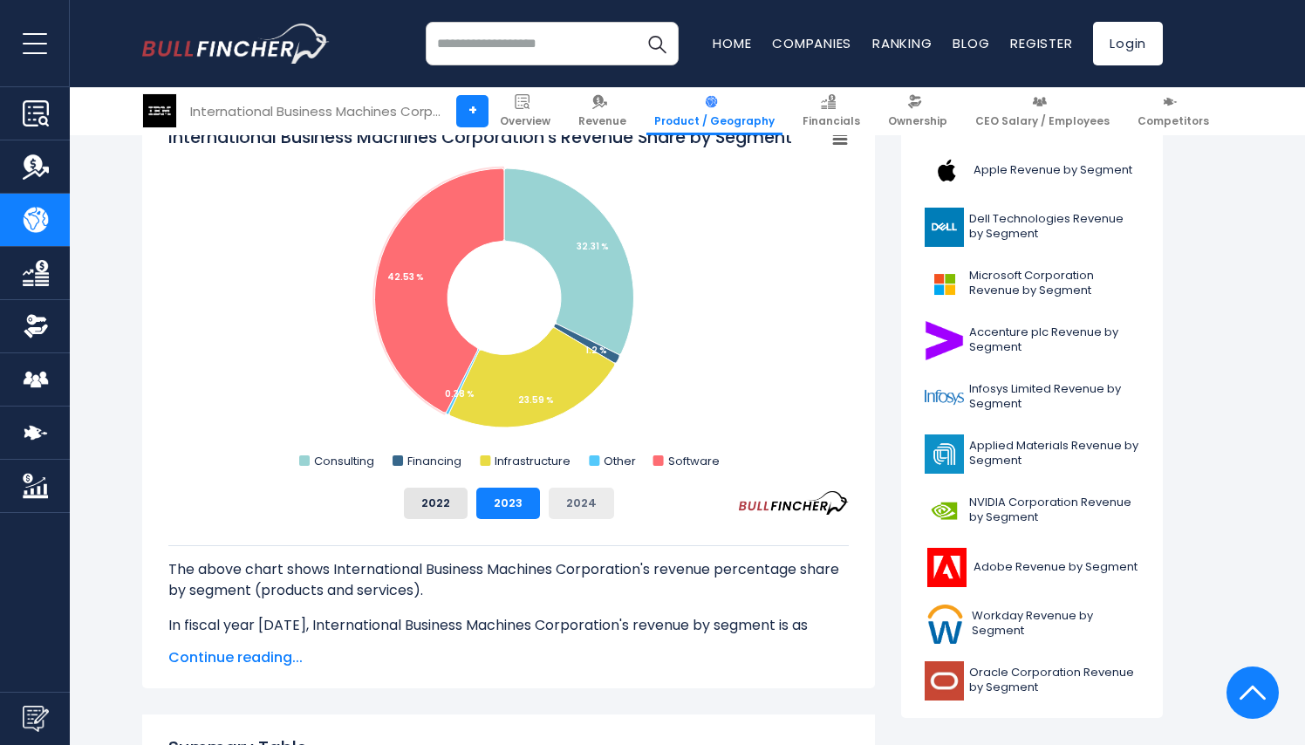
click at [574, 509] on button "2024" at bounding box center [581, 503] width 65 height 31
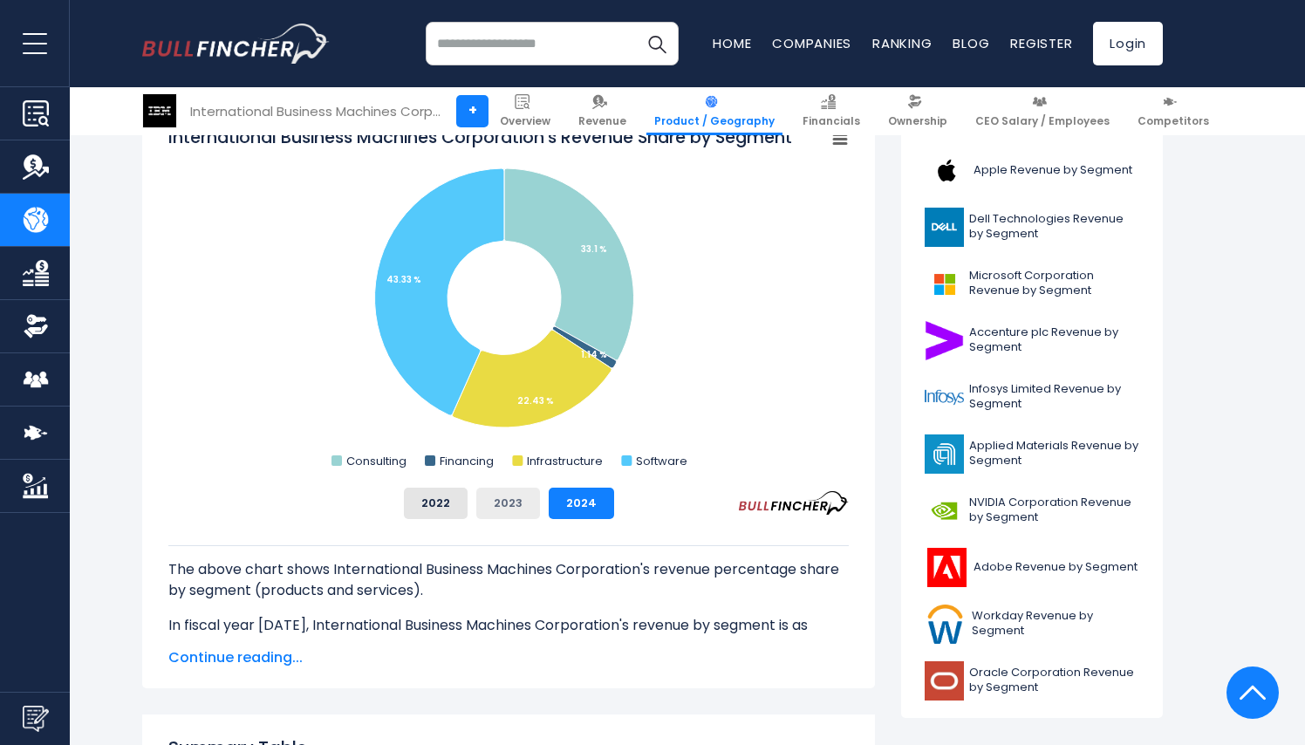
click at [506, 510] on button "2023" at bounding box center [508, 503] width 64 height 31
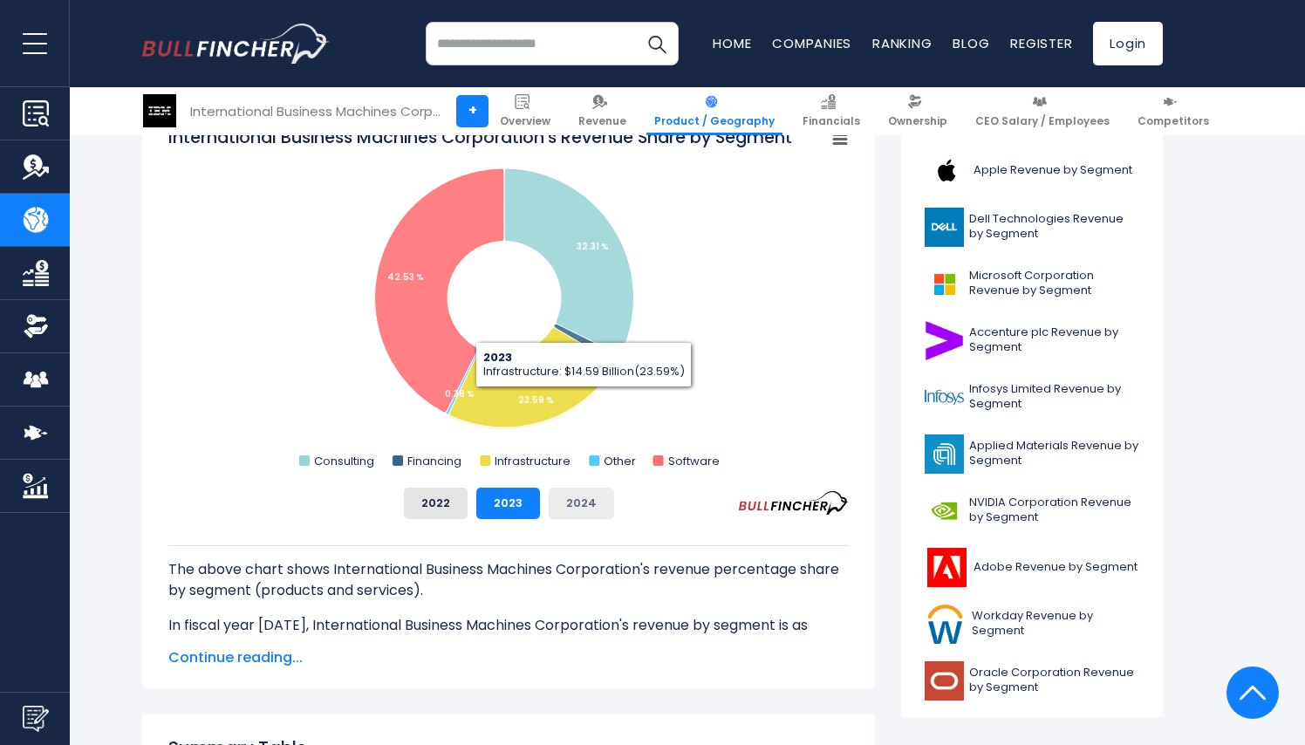
click at [580, 501] on button "2024" at bounding box center [581, 503] width 65 height 31
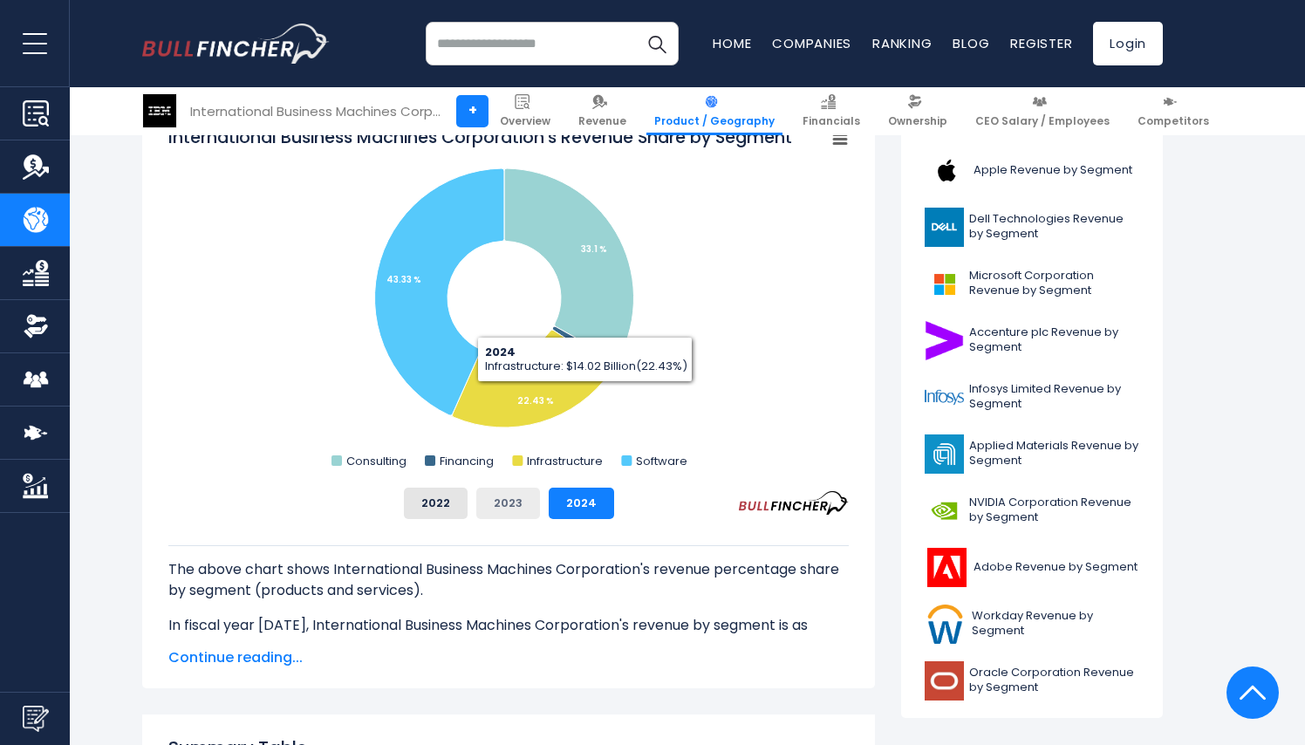
click at [523, 502] on button "2023" at bounding box center [508, 503] width 64 height 31
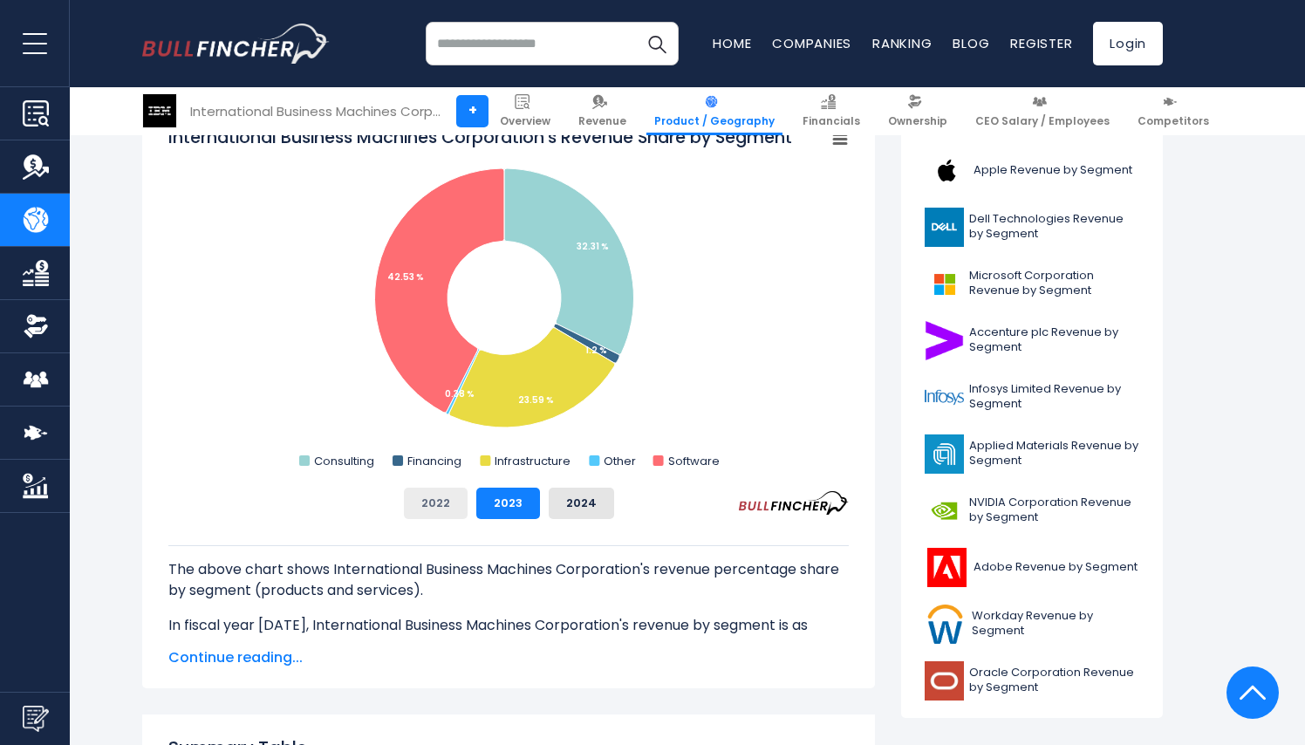
click at [439, 502] on button "2022" at bounding box center [436, 503] width 64 height 31
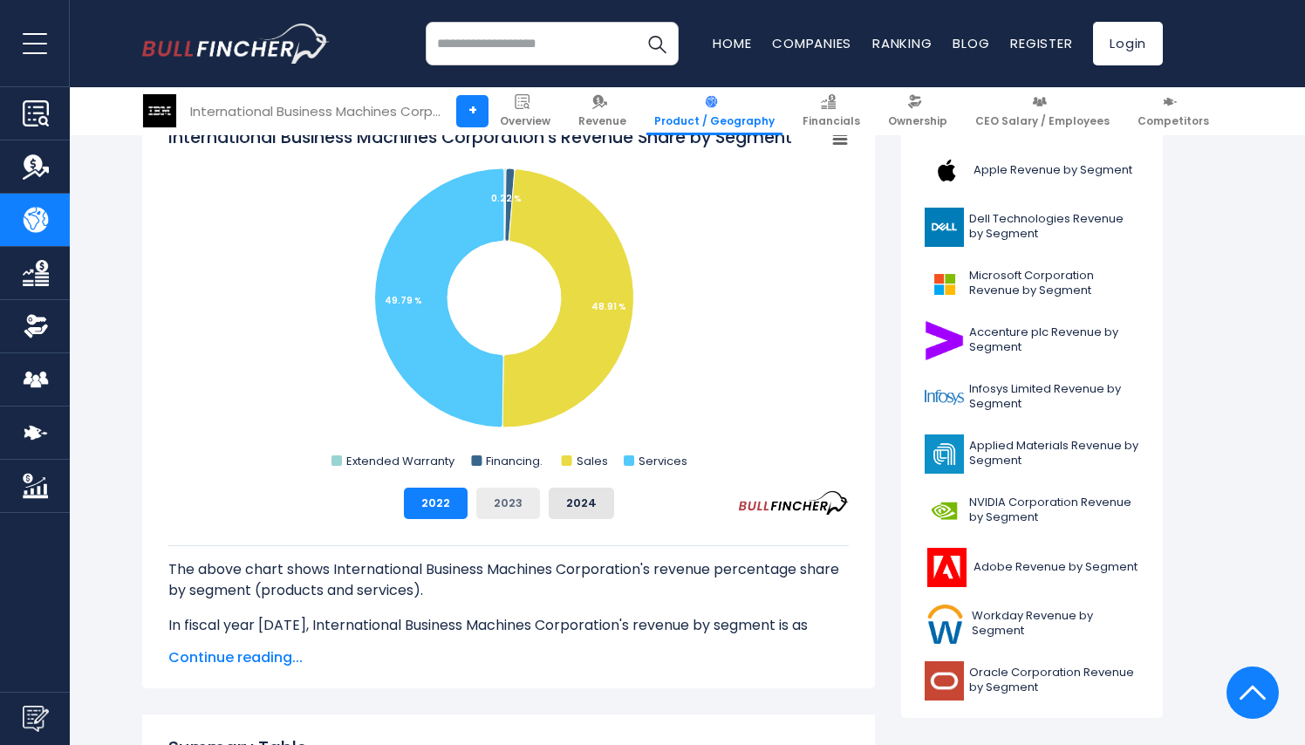
click at [512, 503] on button "2023" at bounding box center [508, 503] width 64 height 31
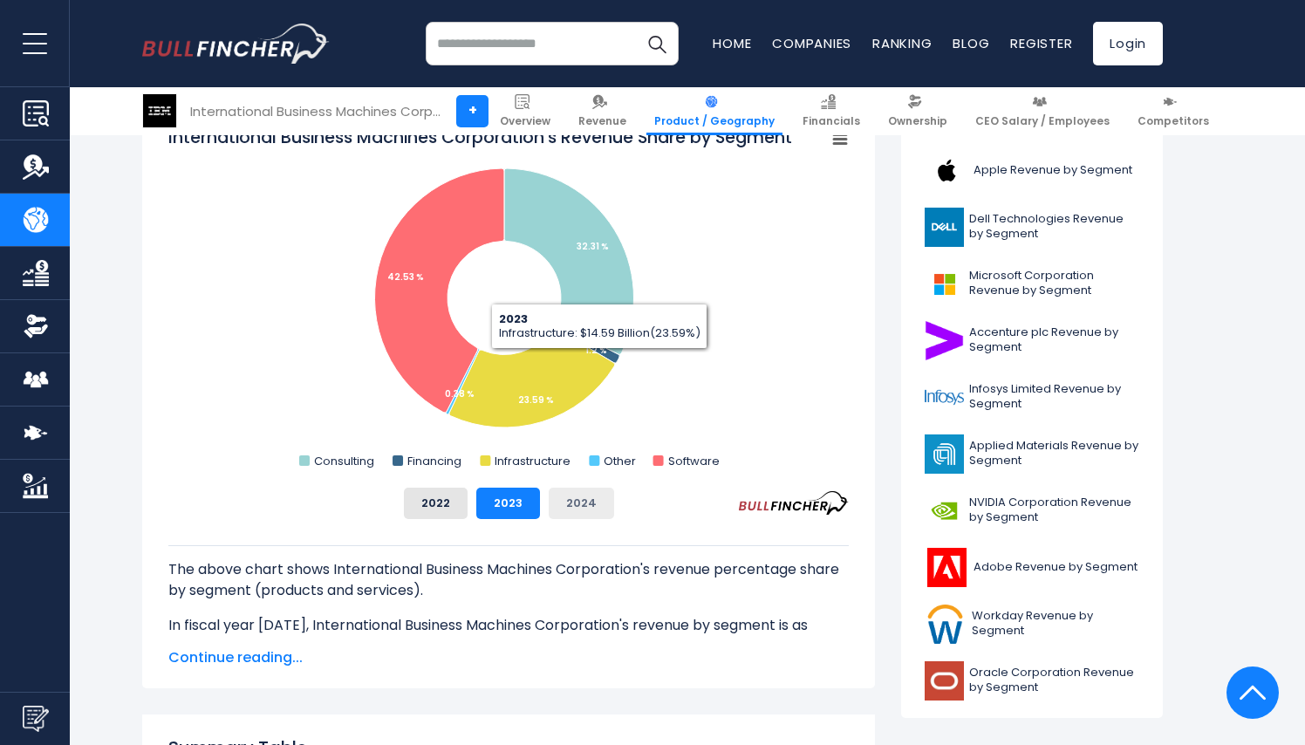
click at [582, 506] on button "2024" at bounding box center [581, 503] width 65 height 31
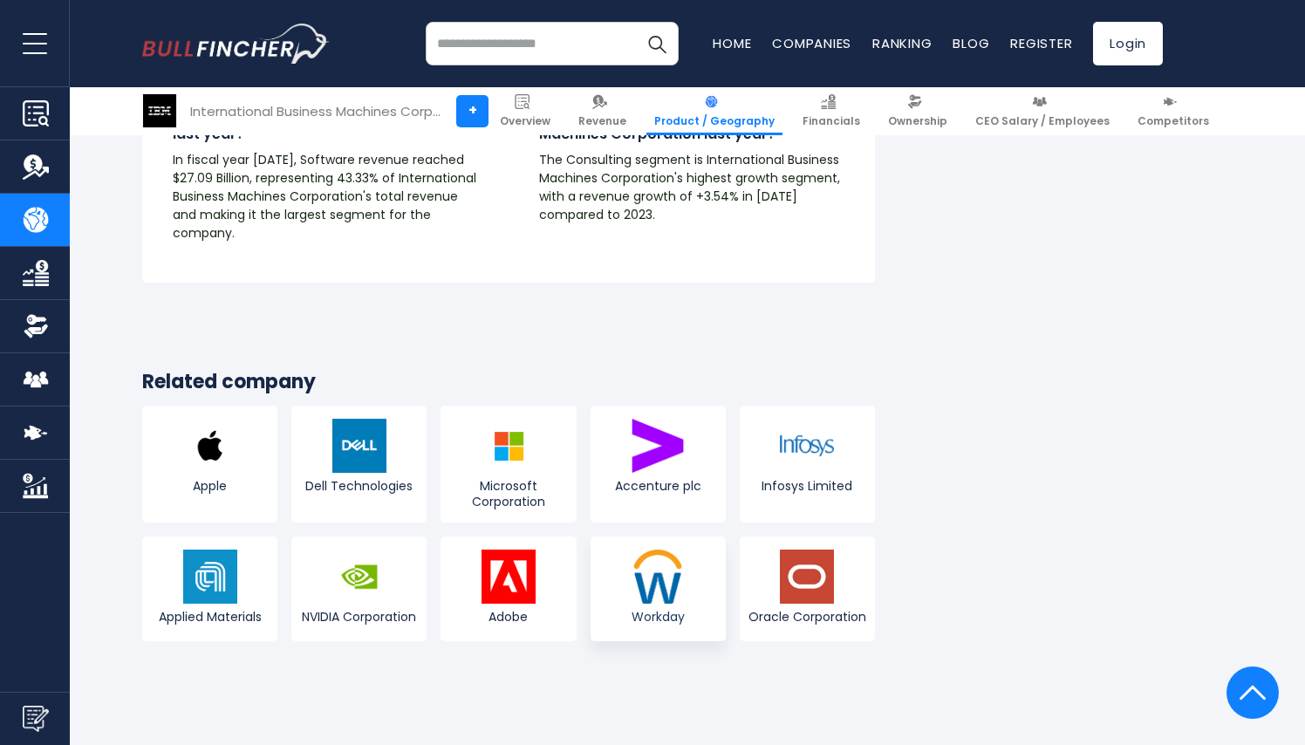
scroll to position [3662, 0]
click at [819, 419] on img at bounding box center [807, 446] width 54 height 54
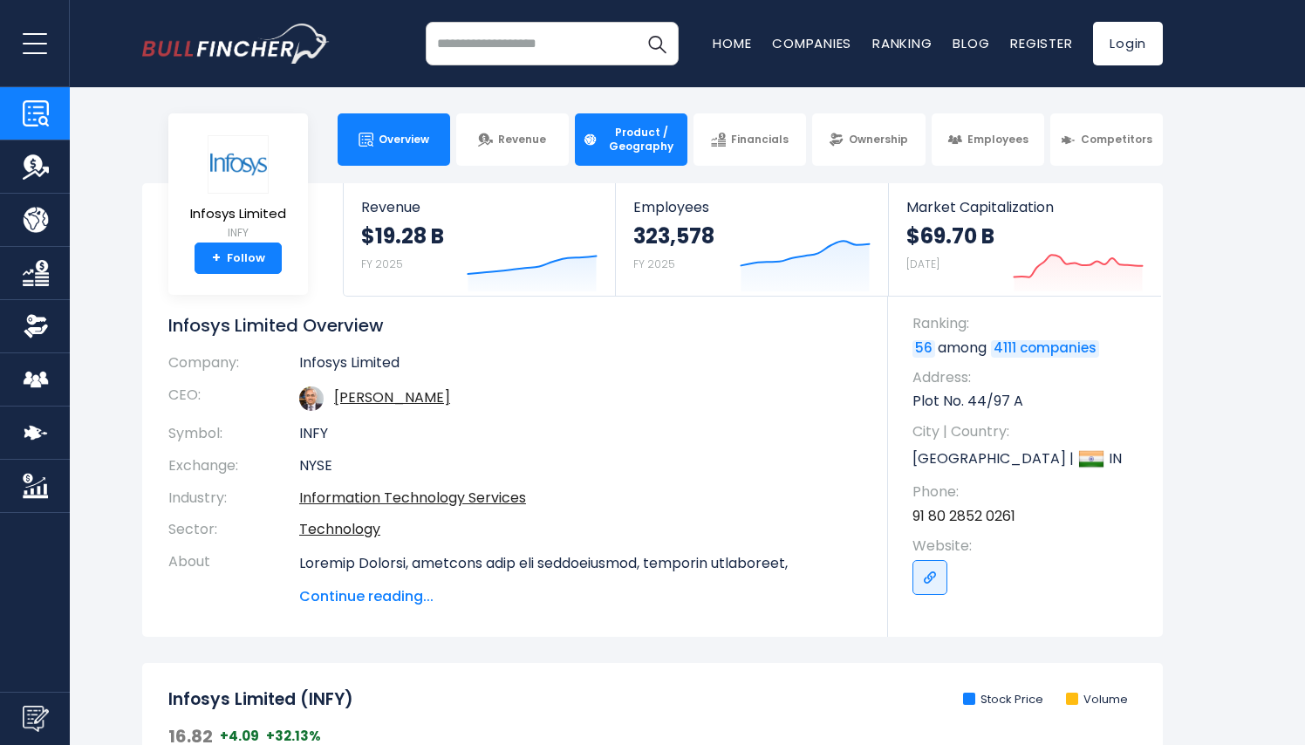
click at [651, 137] on span "Product / Geography" at bounding box center [641, 139] width 77 height 27
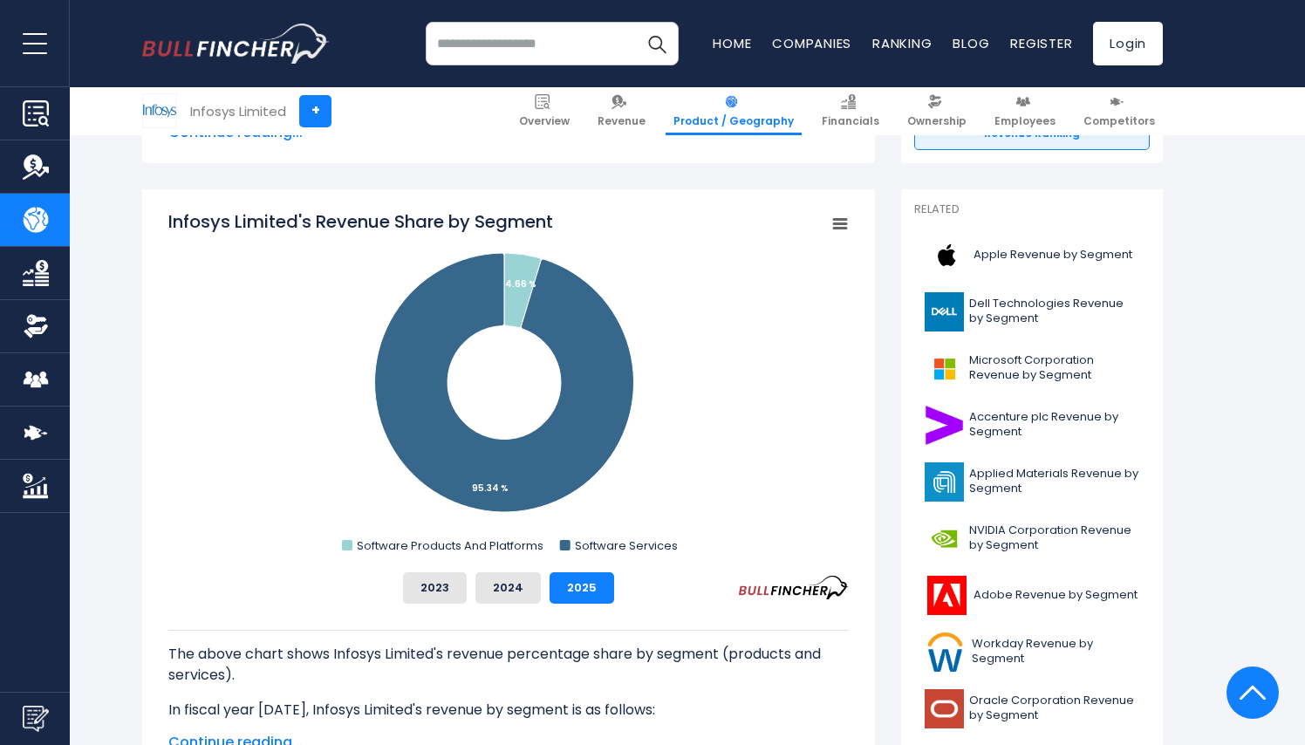
scroll to position [422, 0]
click at [514, 593] on button "2024" at bounding box center [507, 586] width 65 height 31
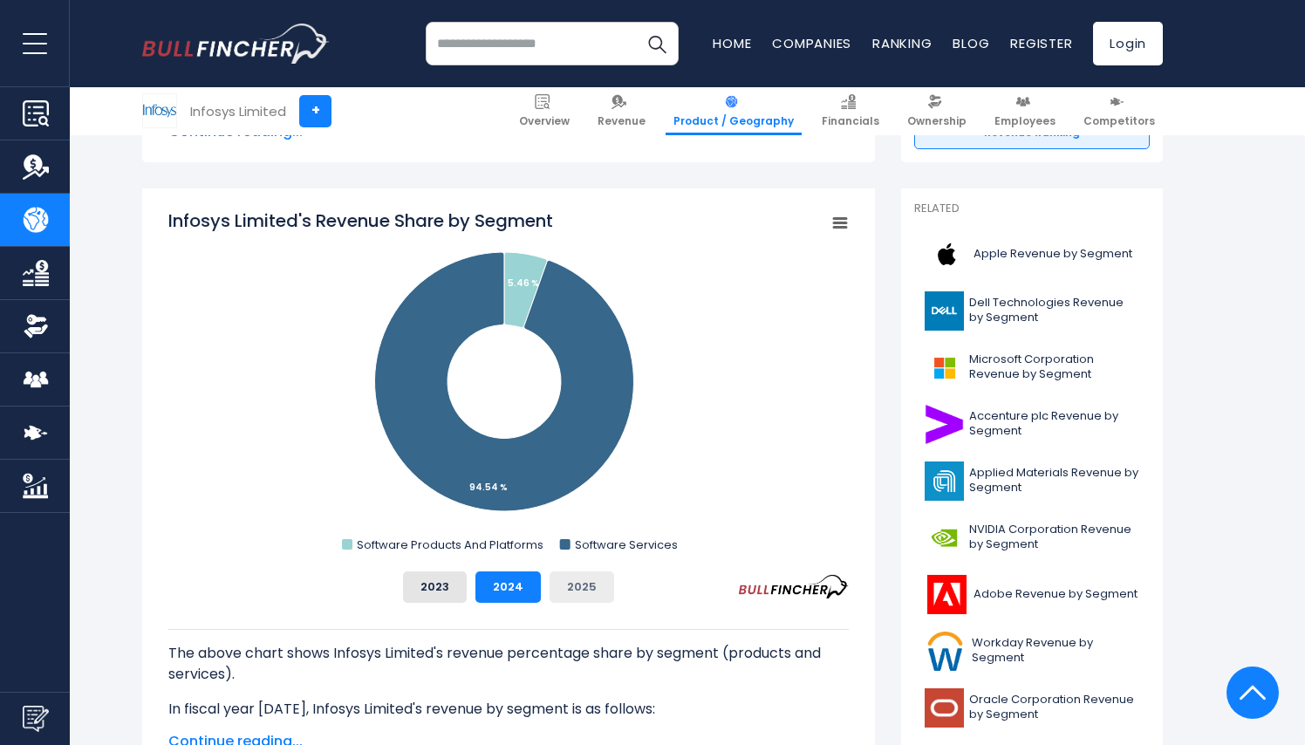
click at [580, 591] on button "2025" at bounding box center [582, 586] width 65 height 31
click at [515, 593] on button "2024" at bounding box center [507, 586] width 65 height 31
click at [411, 586] on button "2023" at bounding box center [435, 586] width 64 height 31
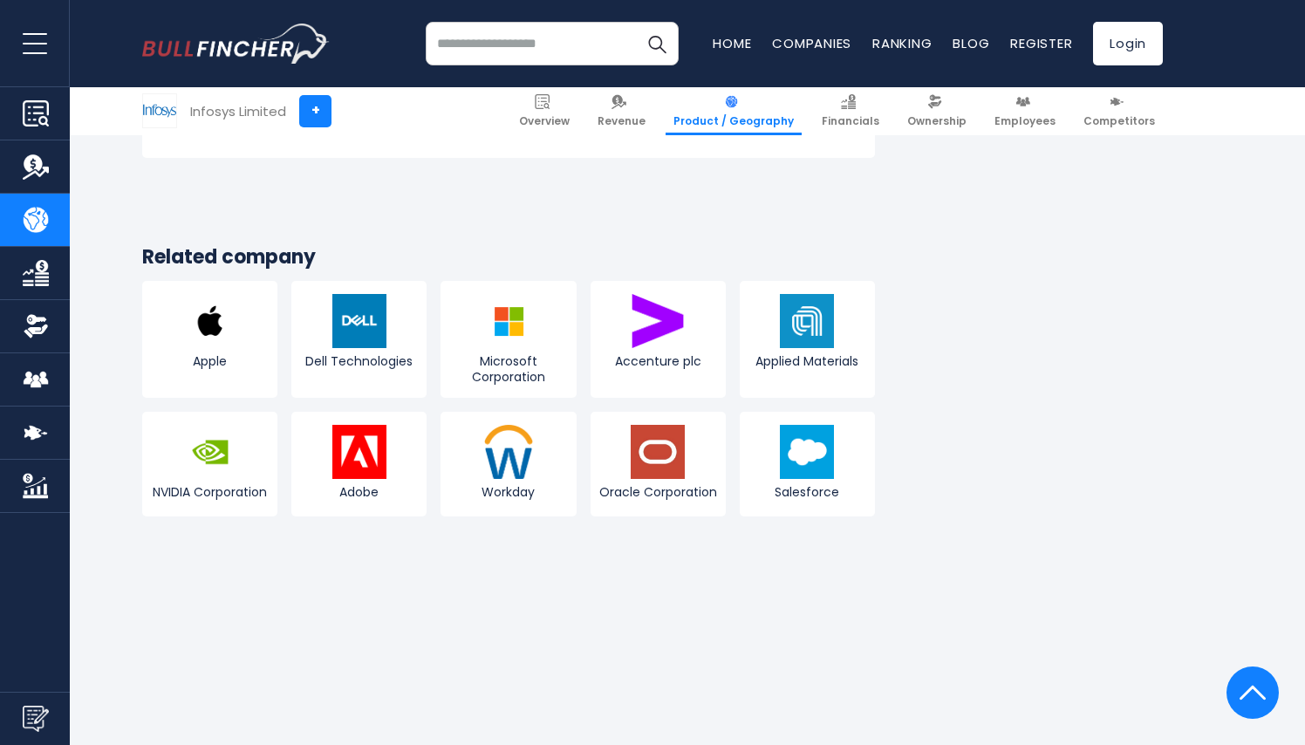
scroll to position [3161, 0]
click at [507, 293] on img at bounding box center [509, 320] width 54 height 54
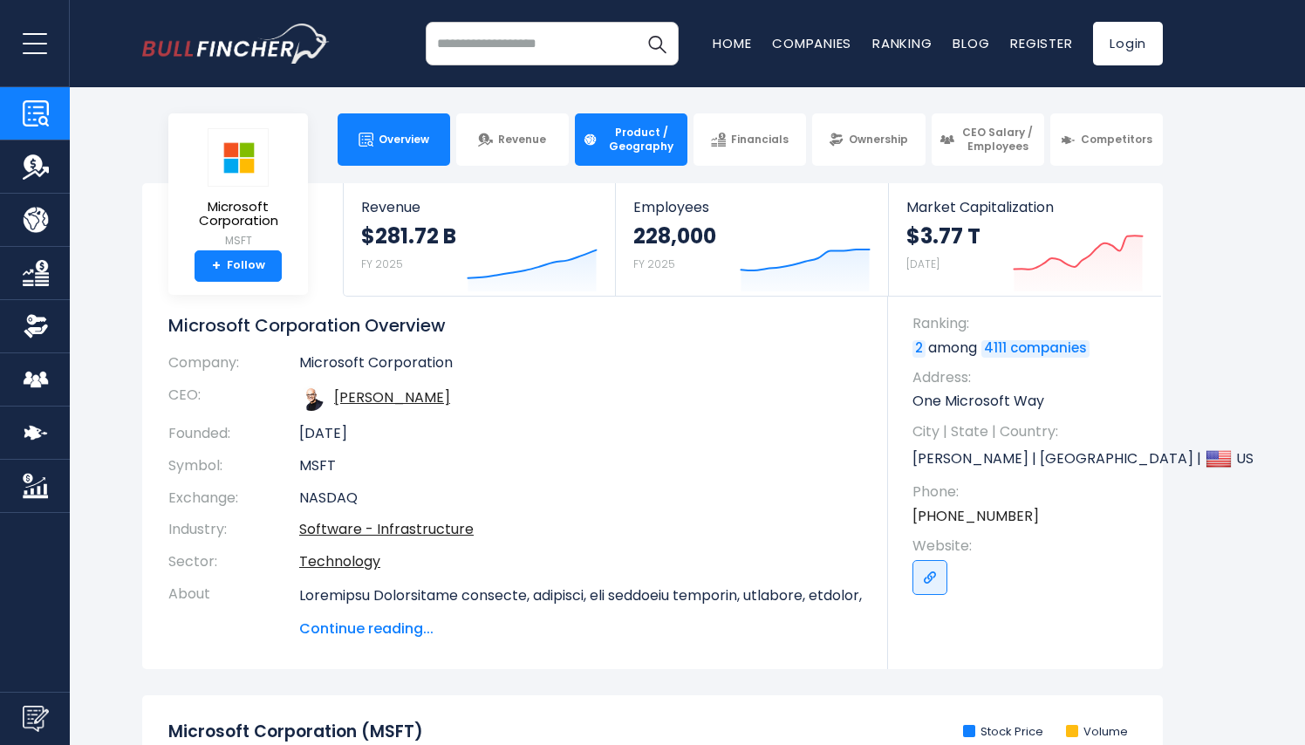
click at [635, 147] on span "Product / Geography" at bounding box center [641, 139] width 77 height 27
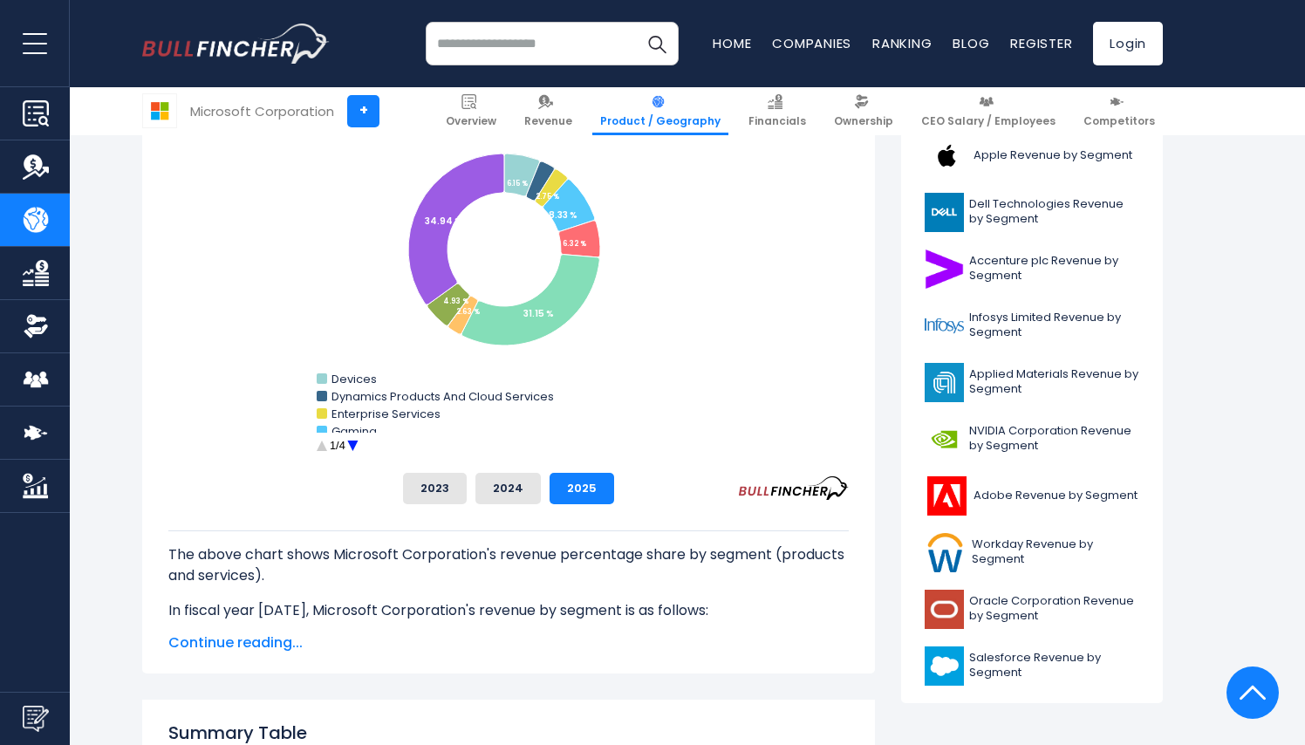
scroll to position [521, 0]
click at [353, 443] on circle "Microsoft Corporation's Revenue Share by Segment" at bounding box center [352, 446] width 27 height 27
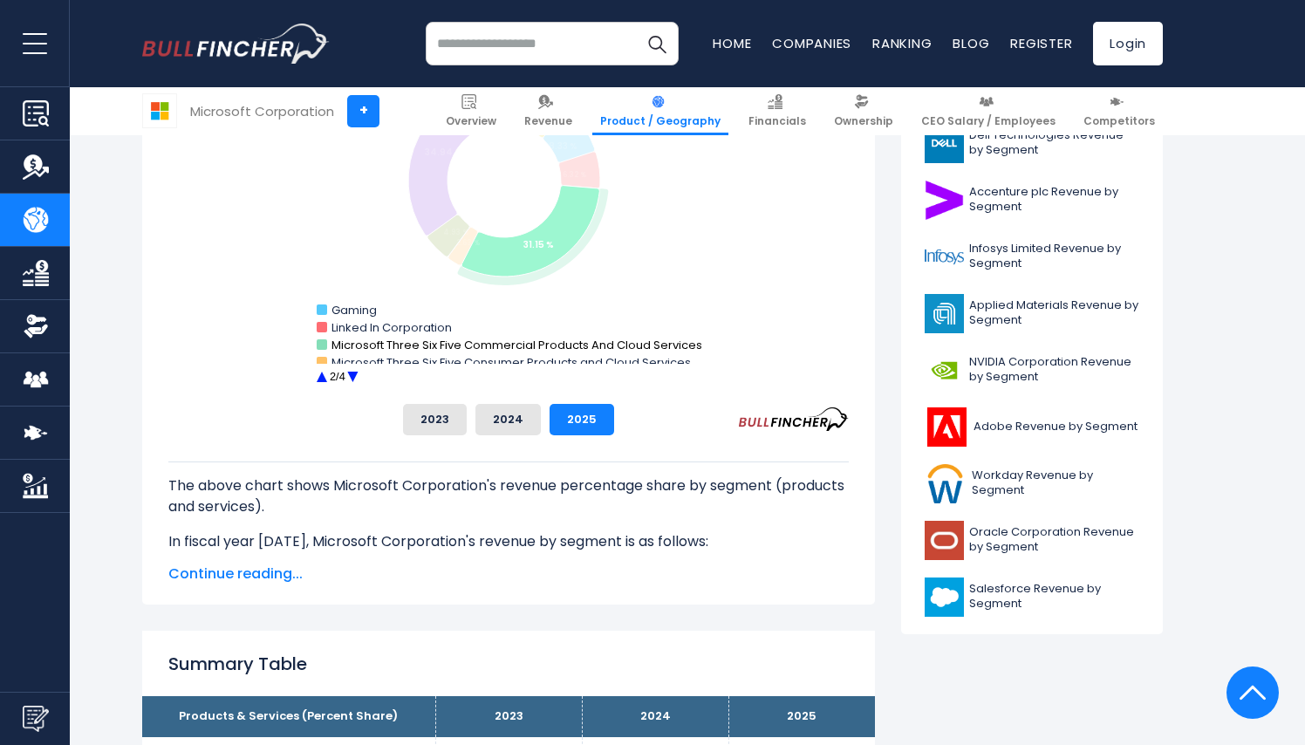
scroll to position [586, 0]
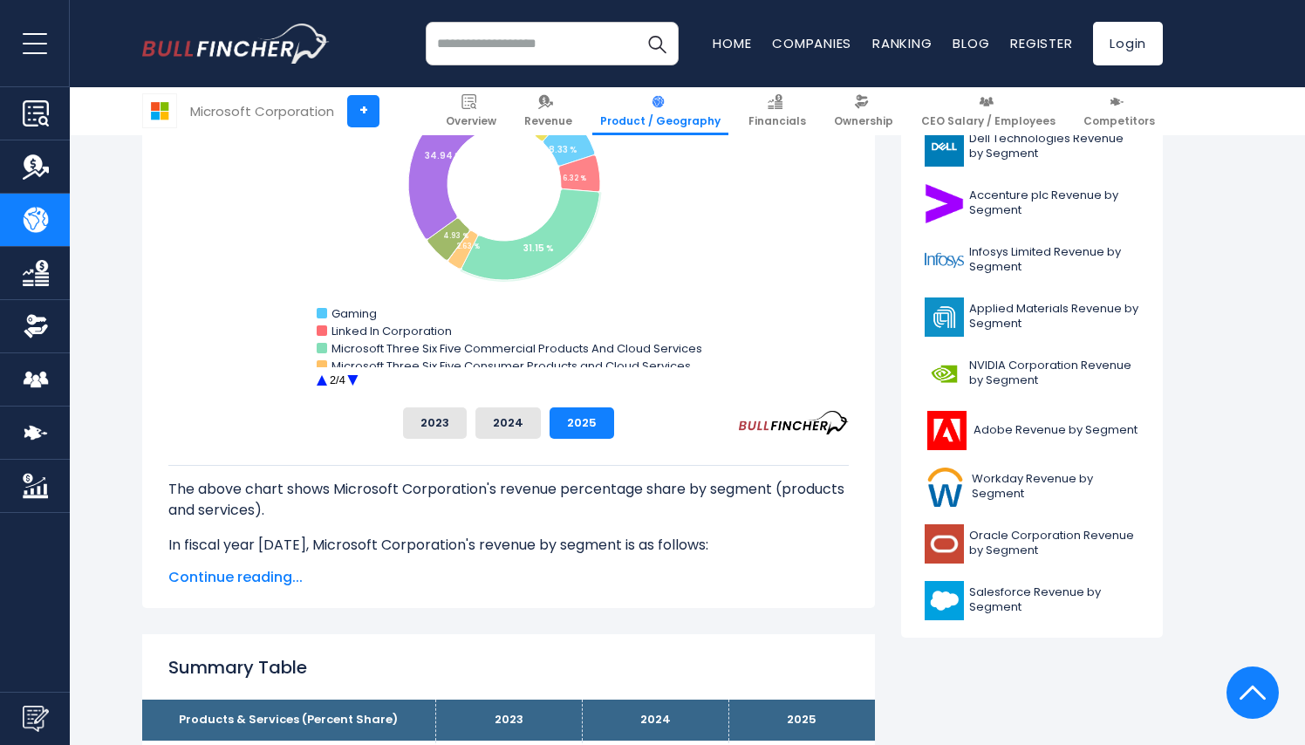
click at [355, 379] on circle "Microsoft Corporation's Revenue Share by Segment" at bounding box center [352, 380] width 27 height 27
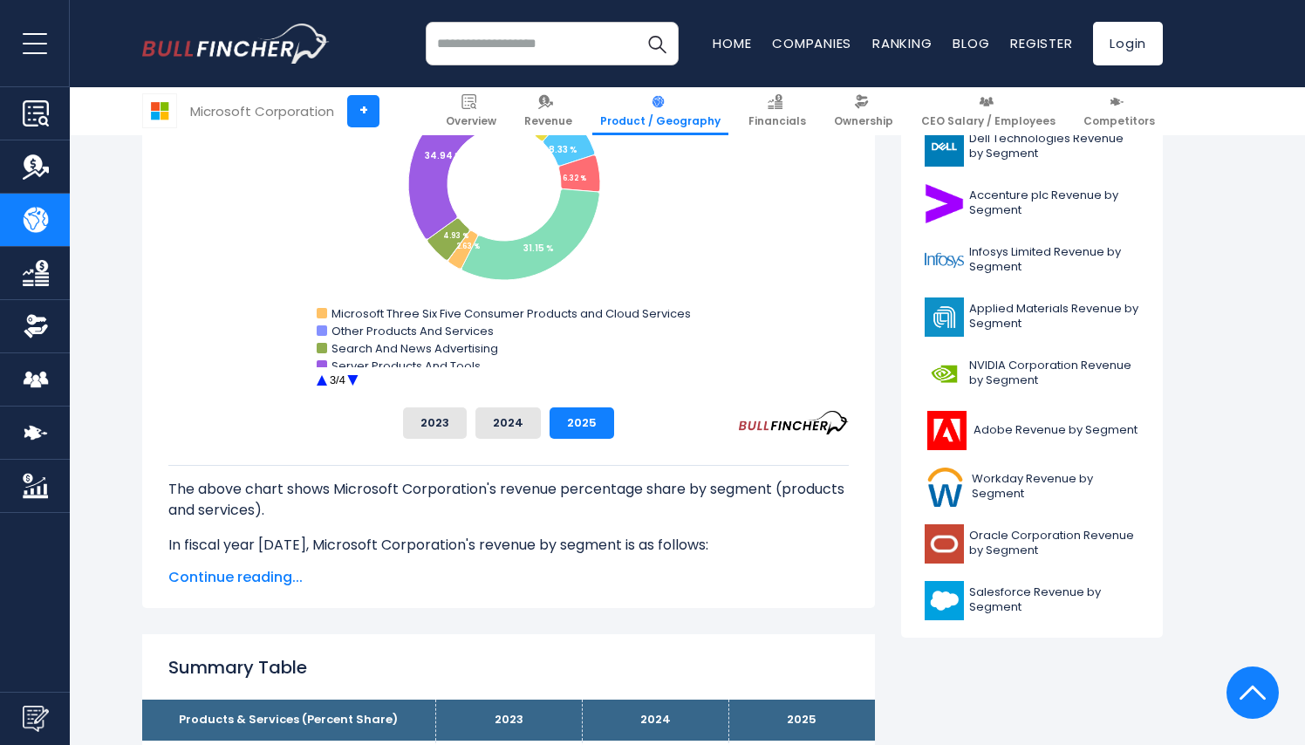
click at [354, 380] on circle "Microsoft Corporation's Revenue Share by Segment" at bounding box center [352, 380] width 27 height 27
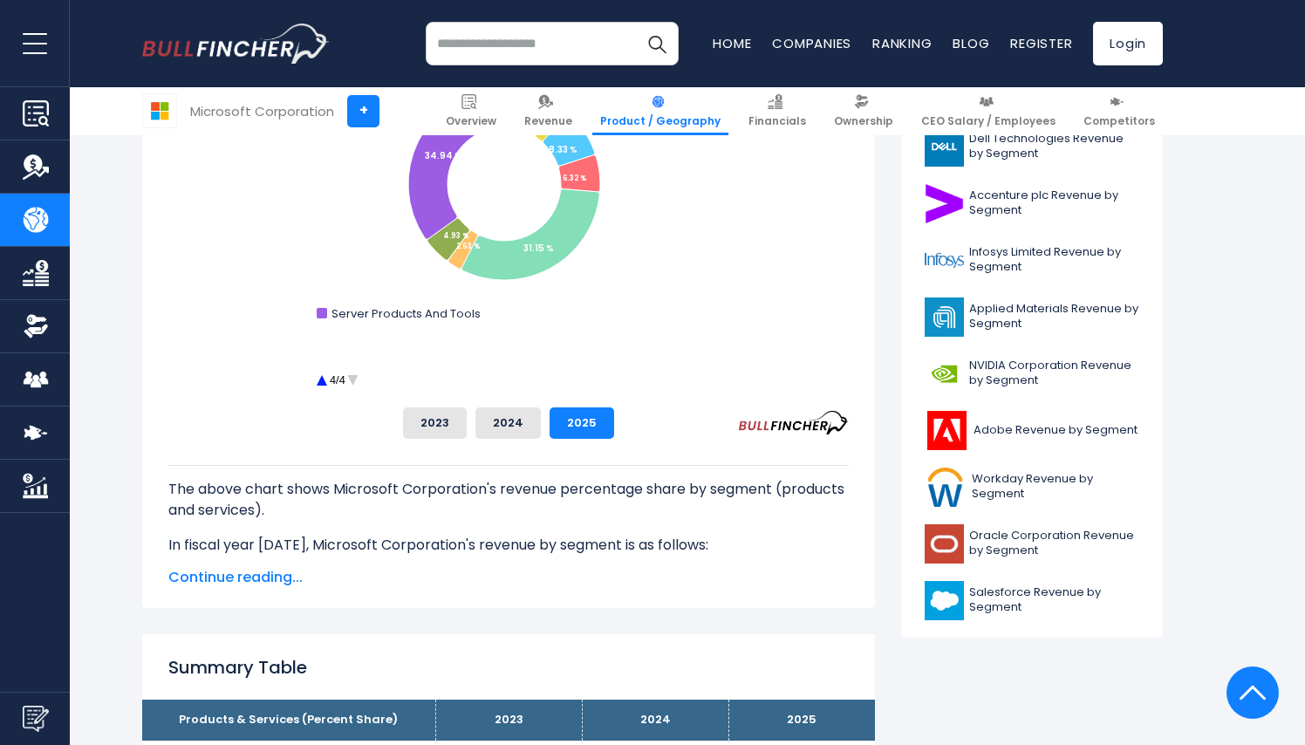
click at [319, 378] on circle "Microsoft Corporation's Revenue Share by Segment" at bounding box center [321, 380] width 27 height 27
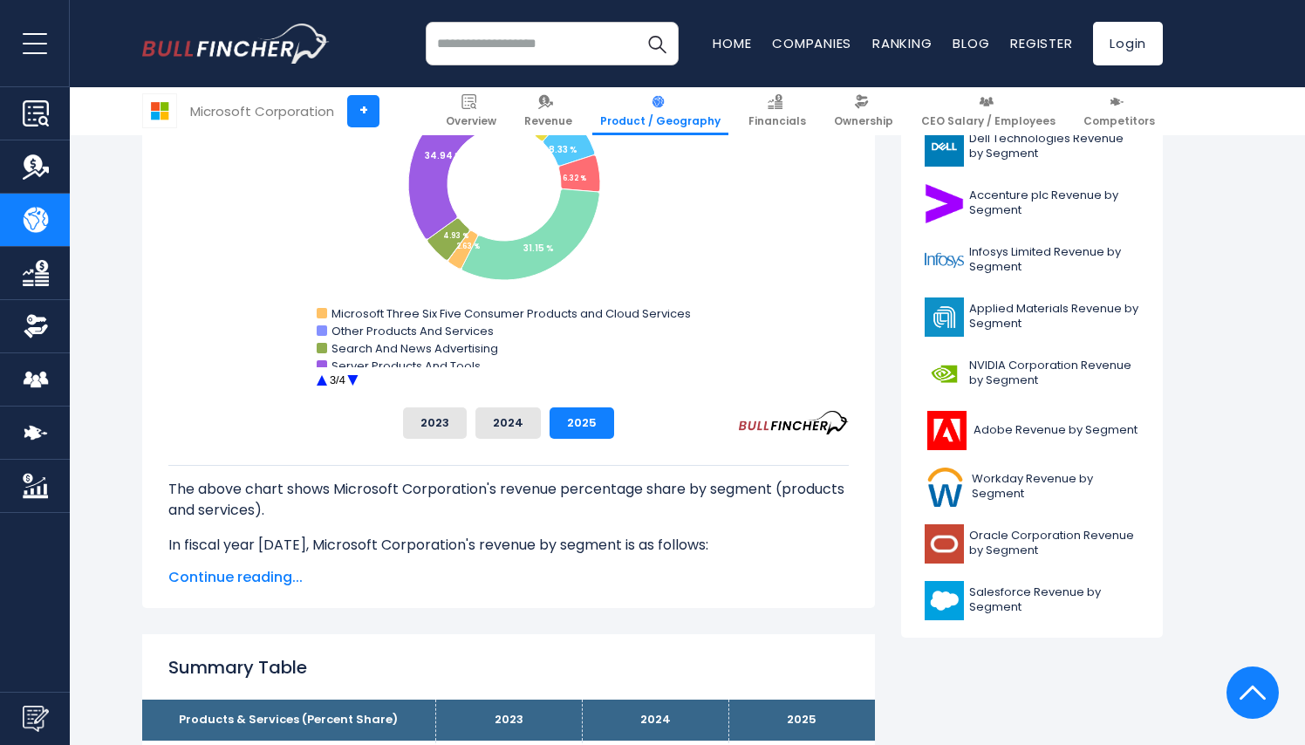
click at [319, 378] on circle "Microsoft Corporation's Revenue Share by Segment" at bounding box center [321, 380] width 27 height 27
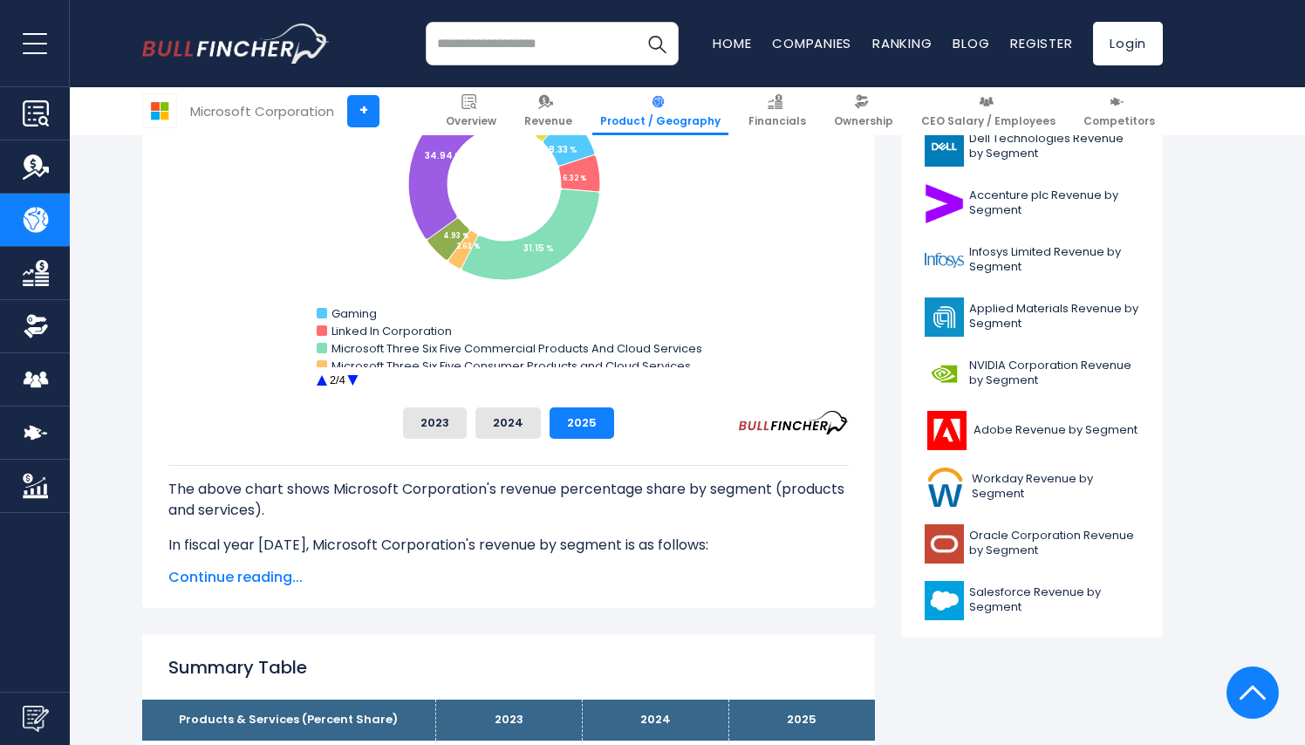
click at [319, 378] on circle "Microsoft Corporation's Revenue Share by Segment" at bounding box center [321, 380] width 27 height 27
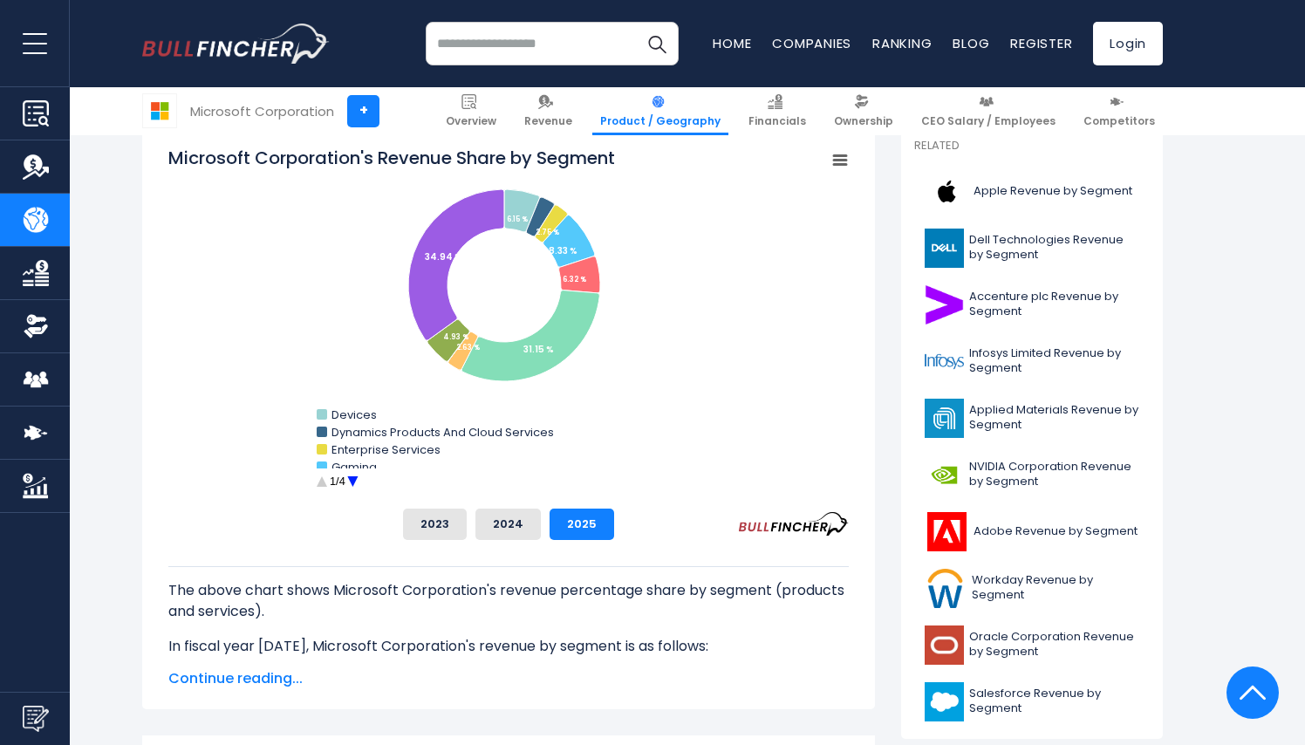
scroll to position [482, 0]
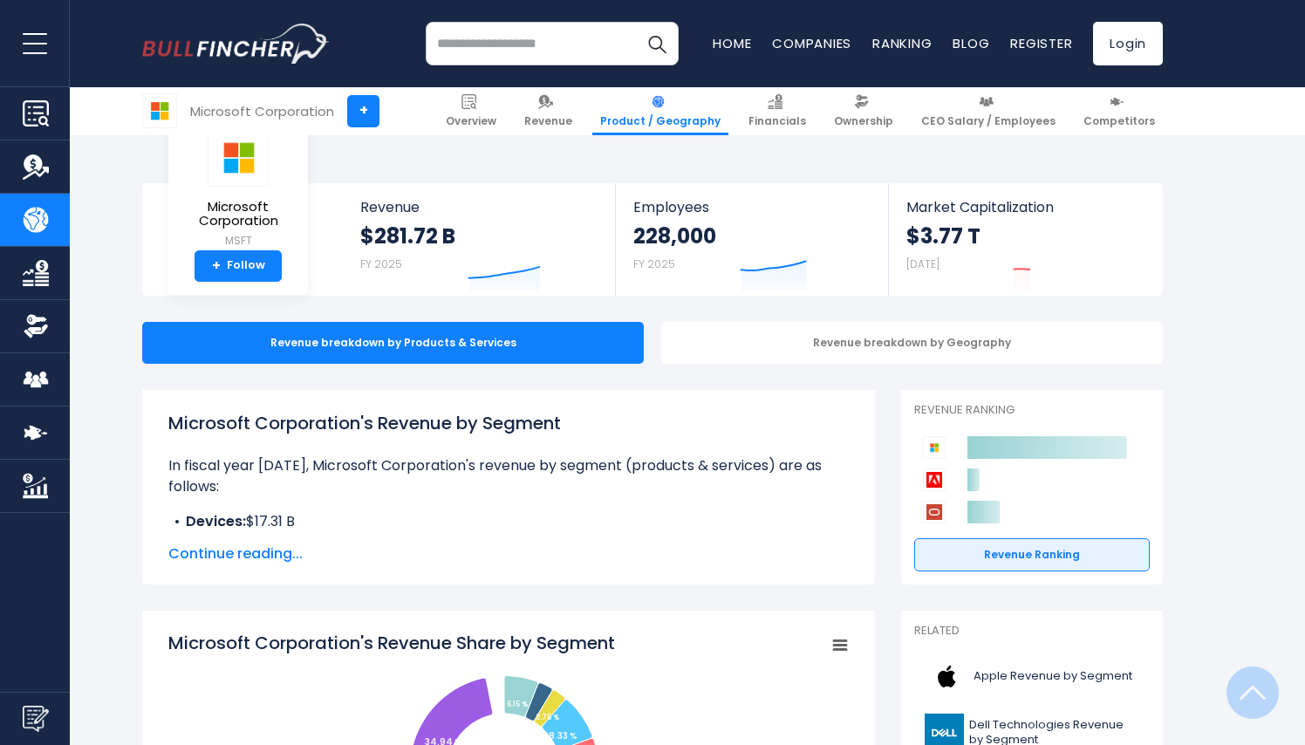
scroll to position [482, 0]
